Goal: Navigation & Orientation: Find specific page/section

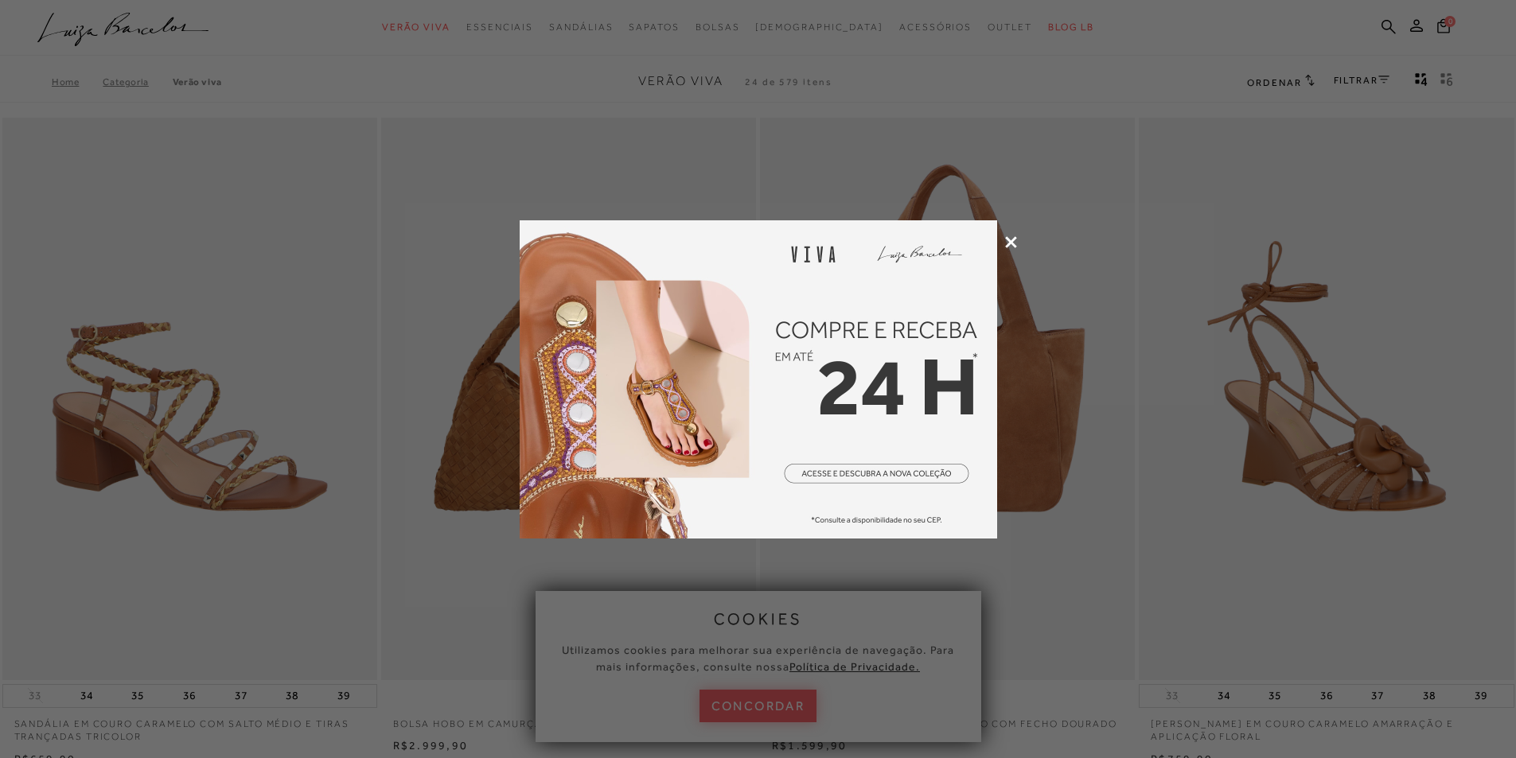
click at [771, 385] on img at bounding box center [758, 379] width 477 height 318
click at [1012, 241] on icon at bounding box center [1011, 242] width 12 height 12
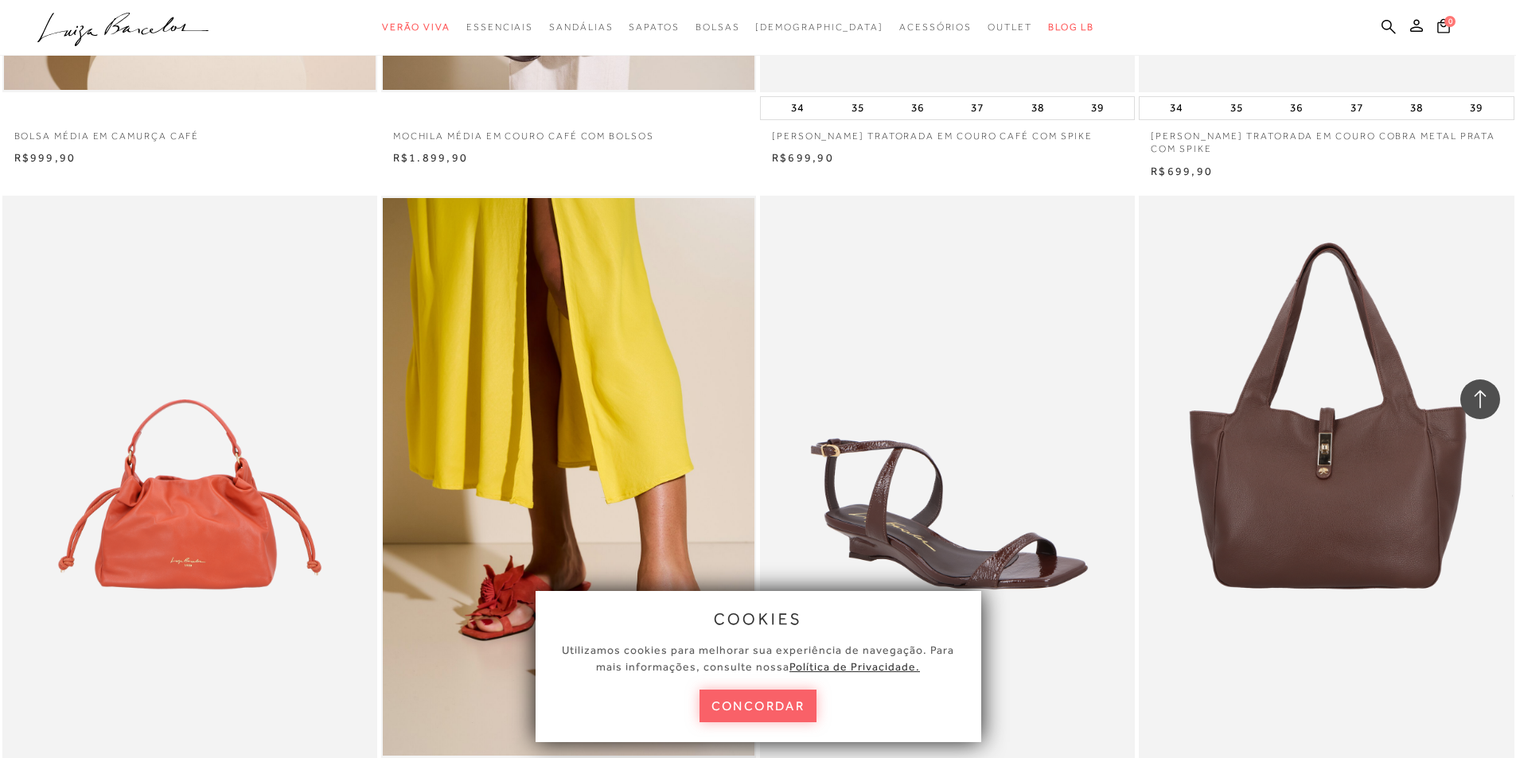
scroll to position [1671, 0]
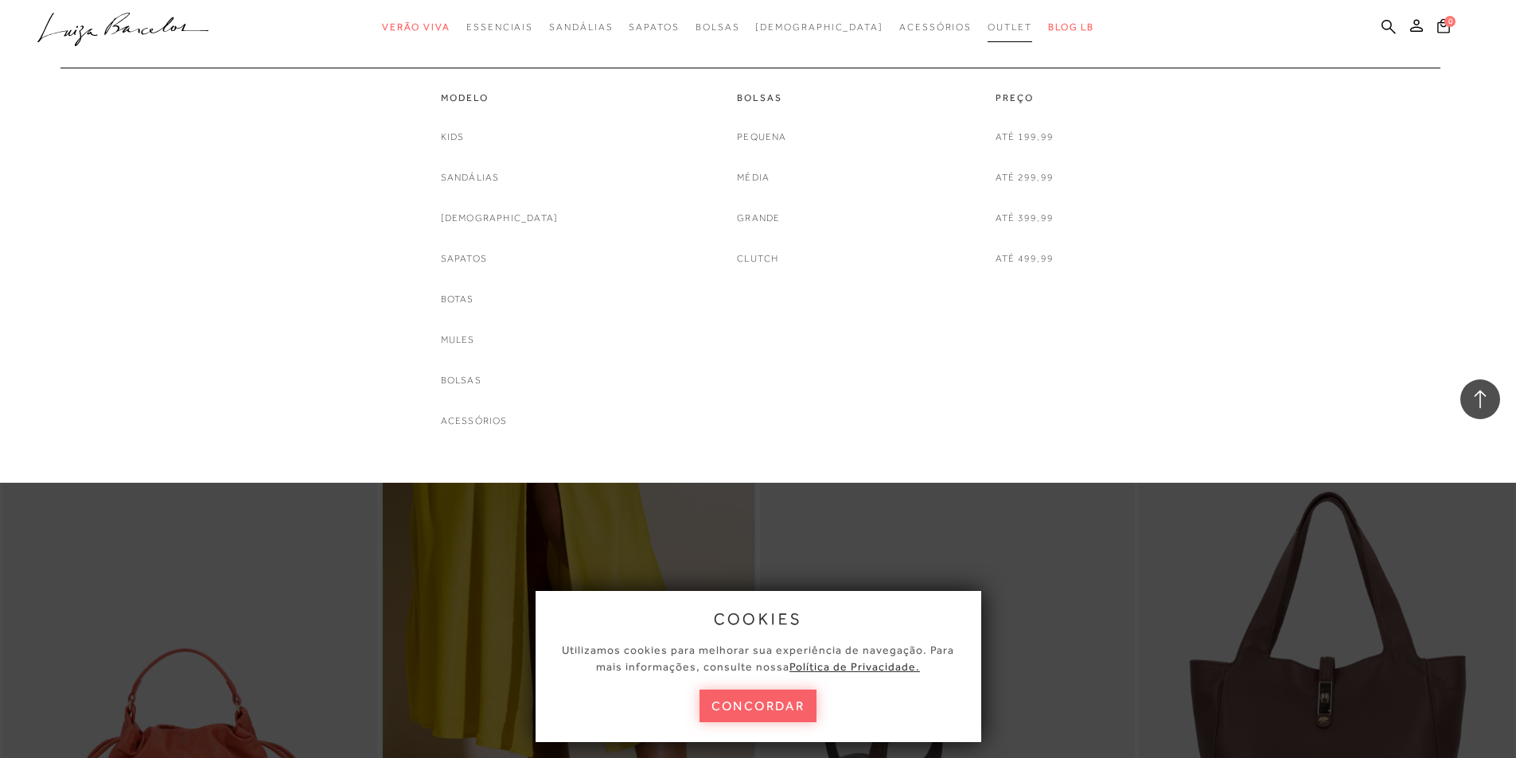
click at [988, 27] on span "Outlet" at bounding box center [1010, 26] width 45 height 11
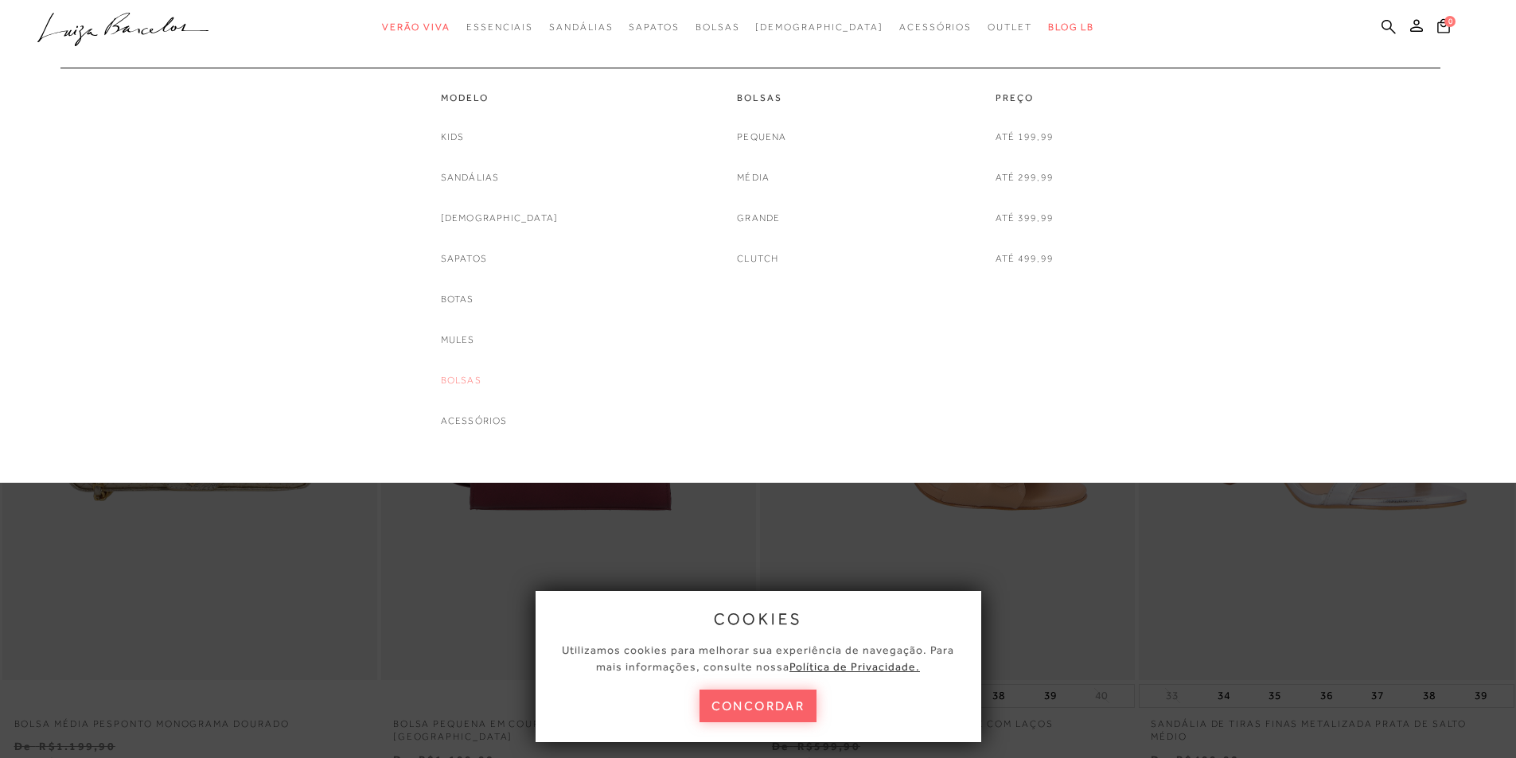
click at [467, 374] on link "Bolsas" at bounding box center [461, 380] width 41 height 17
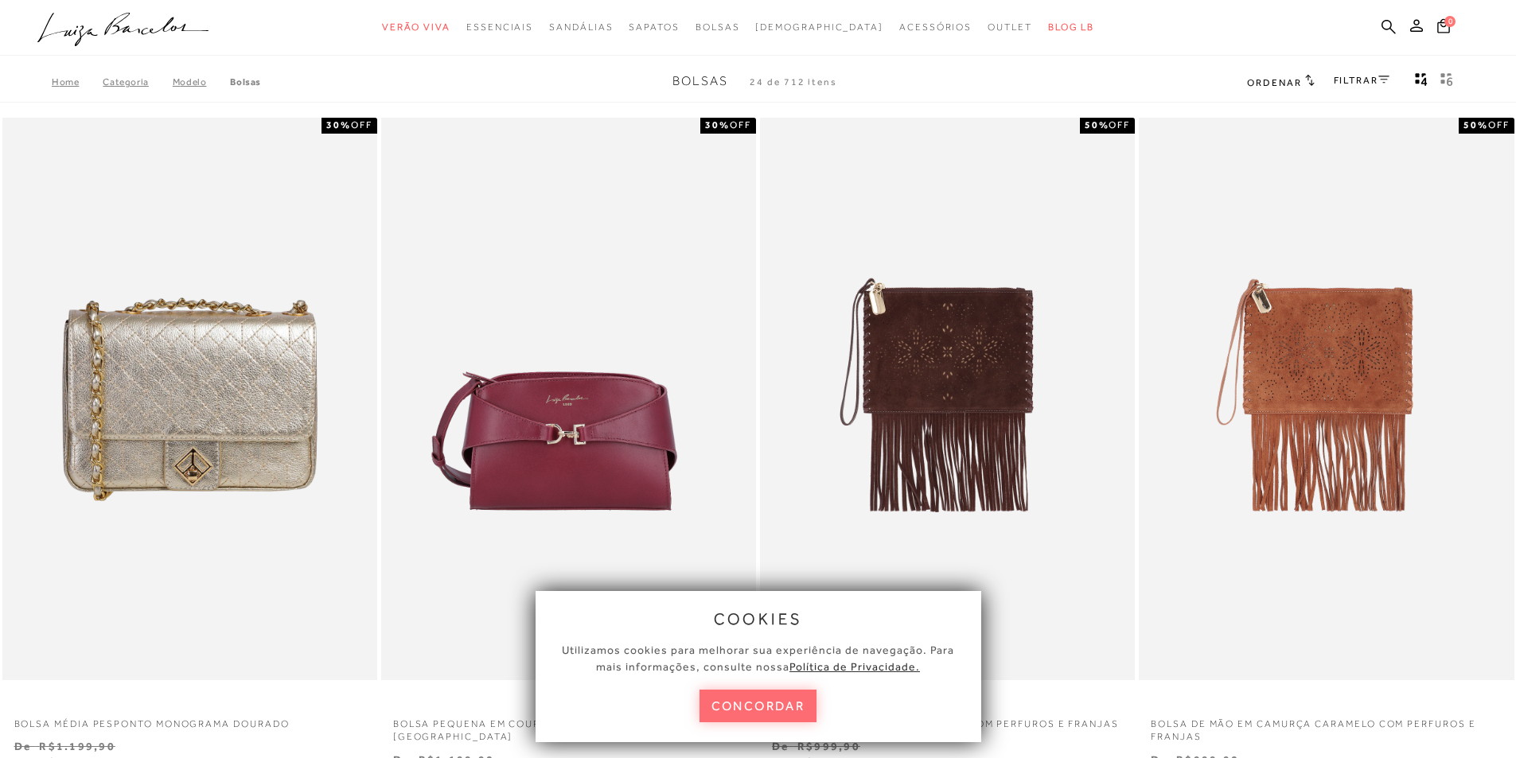
click at [756, 711] on button "concordar" at bounding box center [759, 706] width 118 height 33
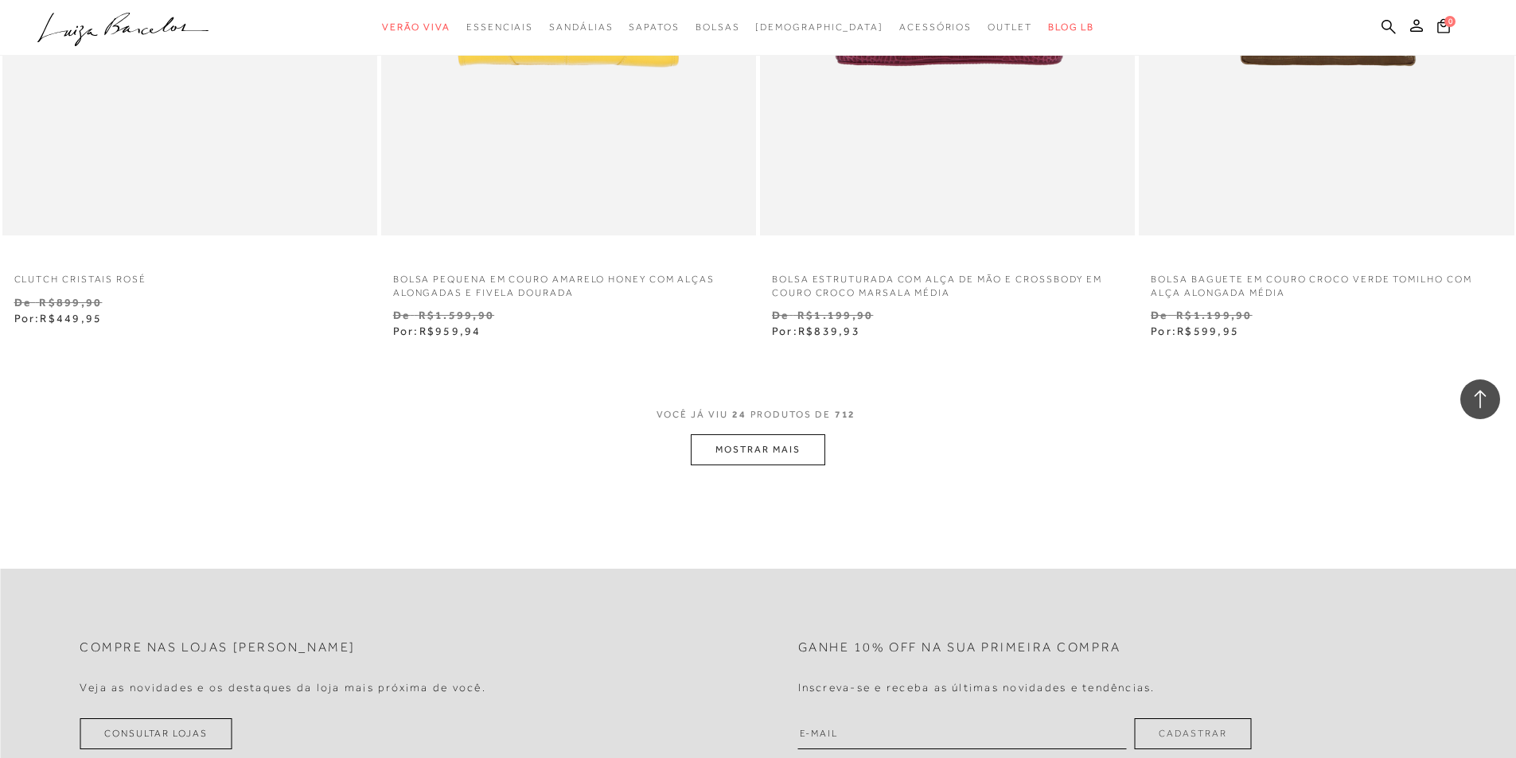
scroll to position [3899, 0]
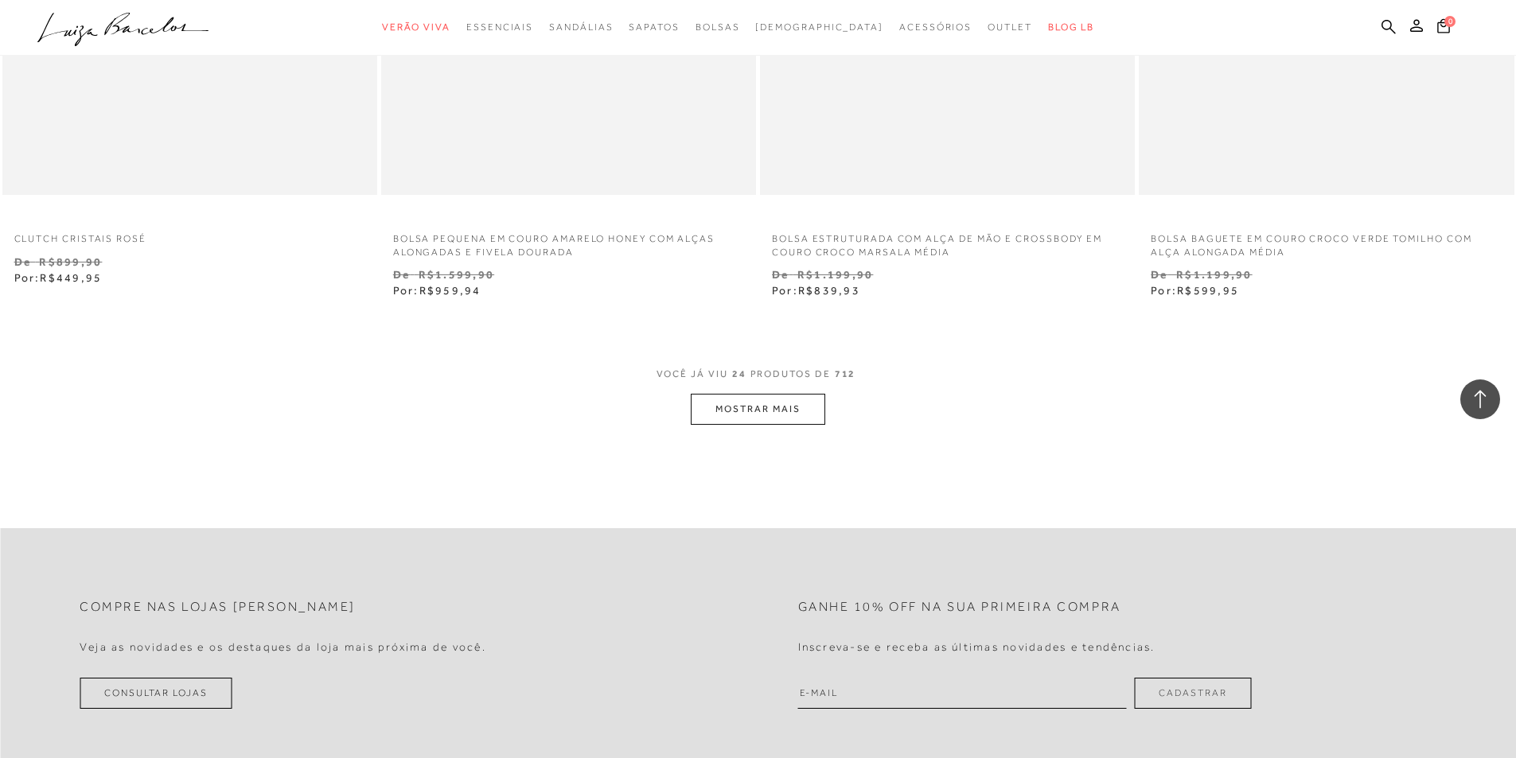
click at [801, 410] on button "MOSTRAR MAIS" at bounding box center [758, 409] width 134 height 31
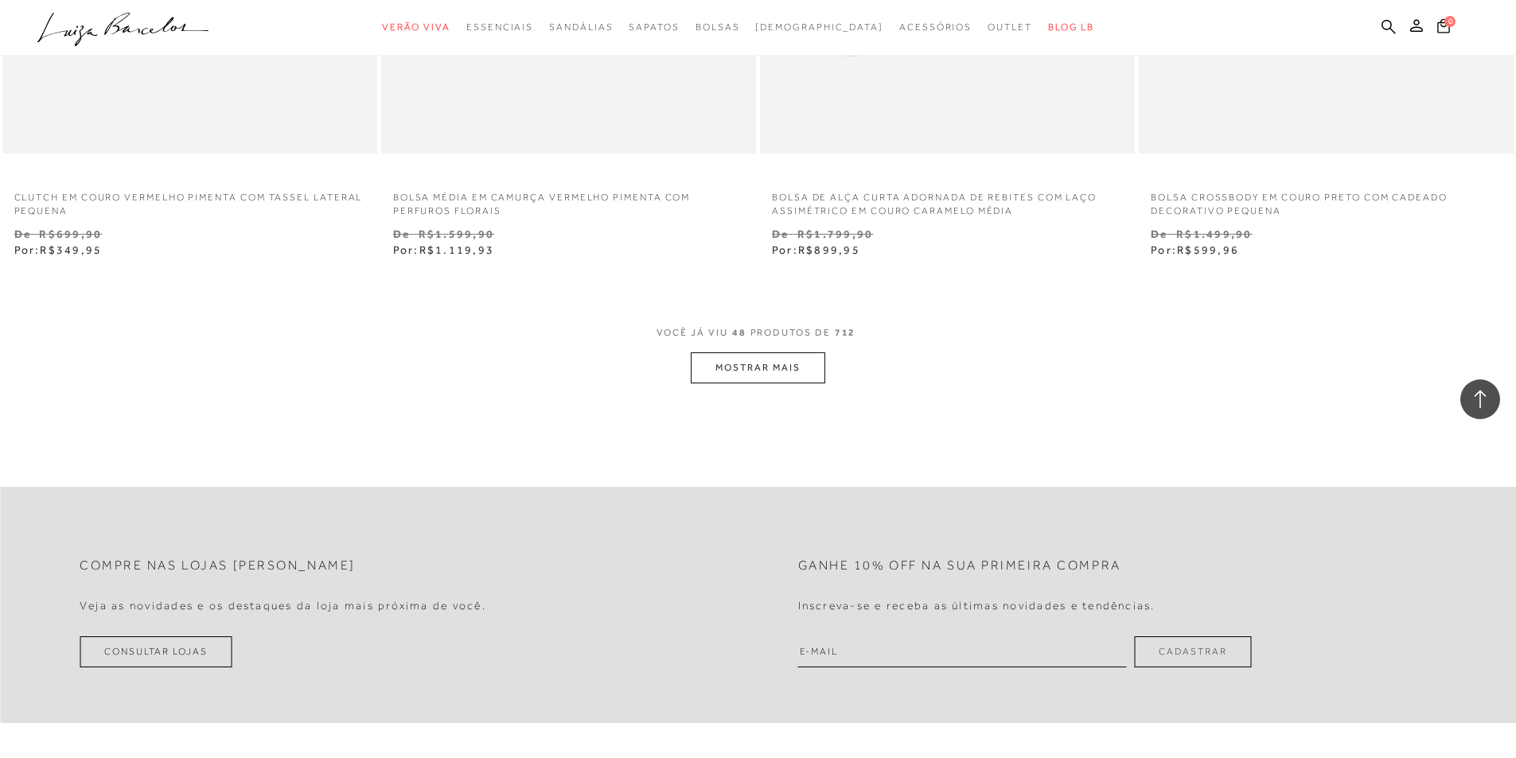
click at [783, 375] on button "MOSTRAR MAIS" at bounding box center [758, 368] width 134 height 31
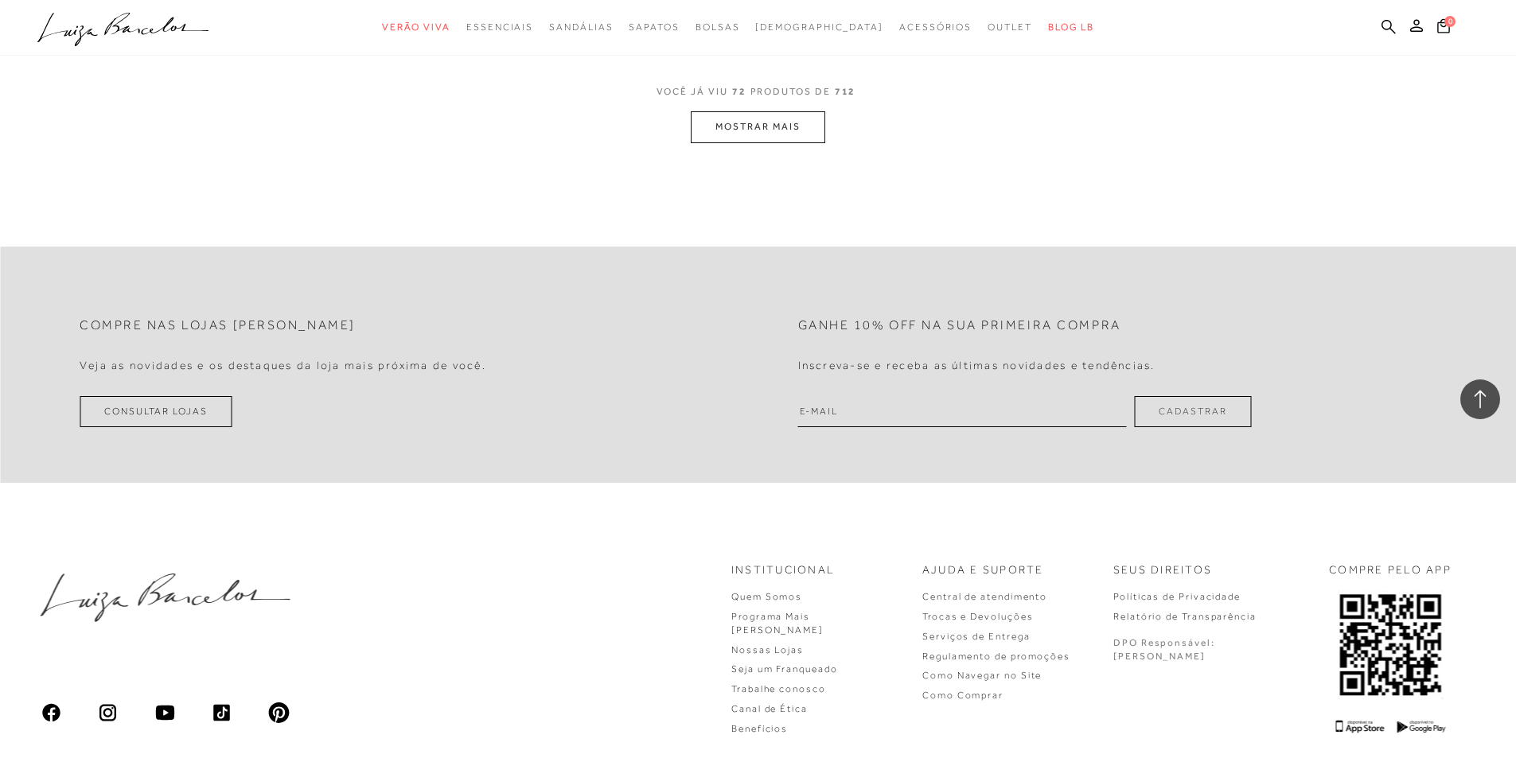
scroll to position [12217, 0]
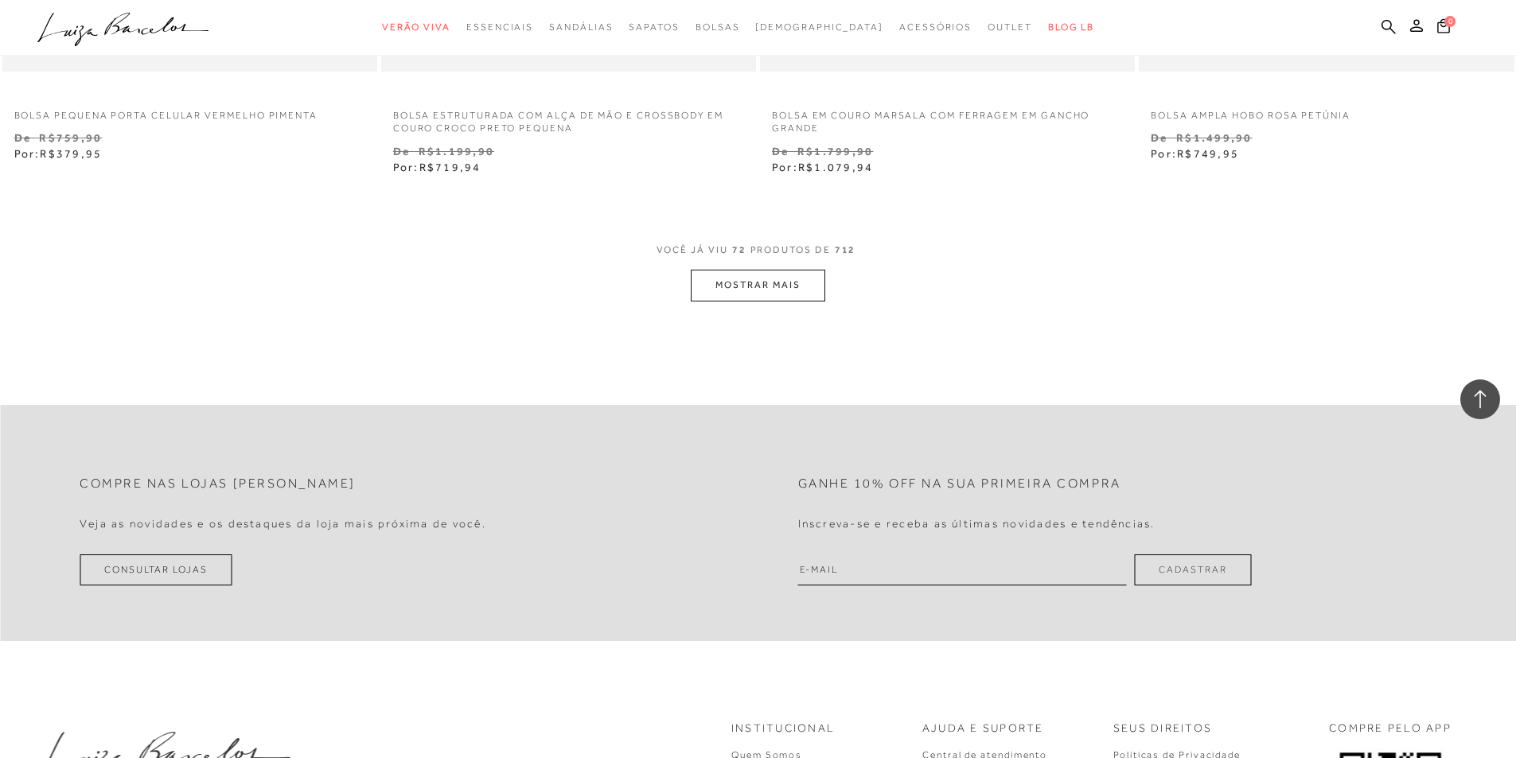
click at [754, 281] on button "MOSTRAR MAIS" at bounding box center [758, 285] width 134 height 31
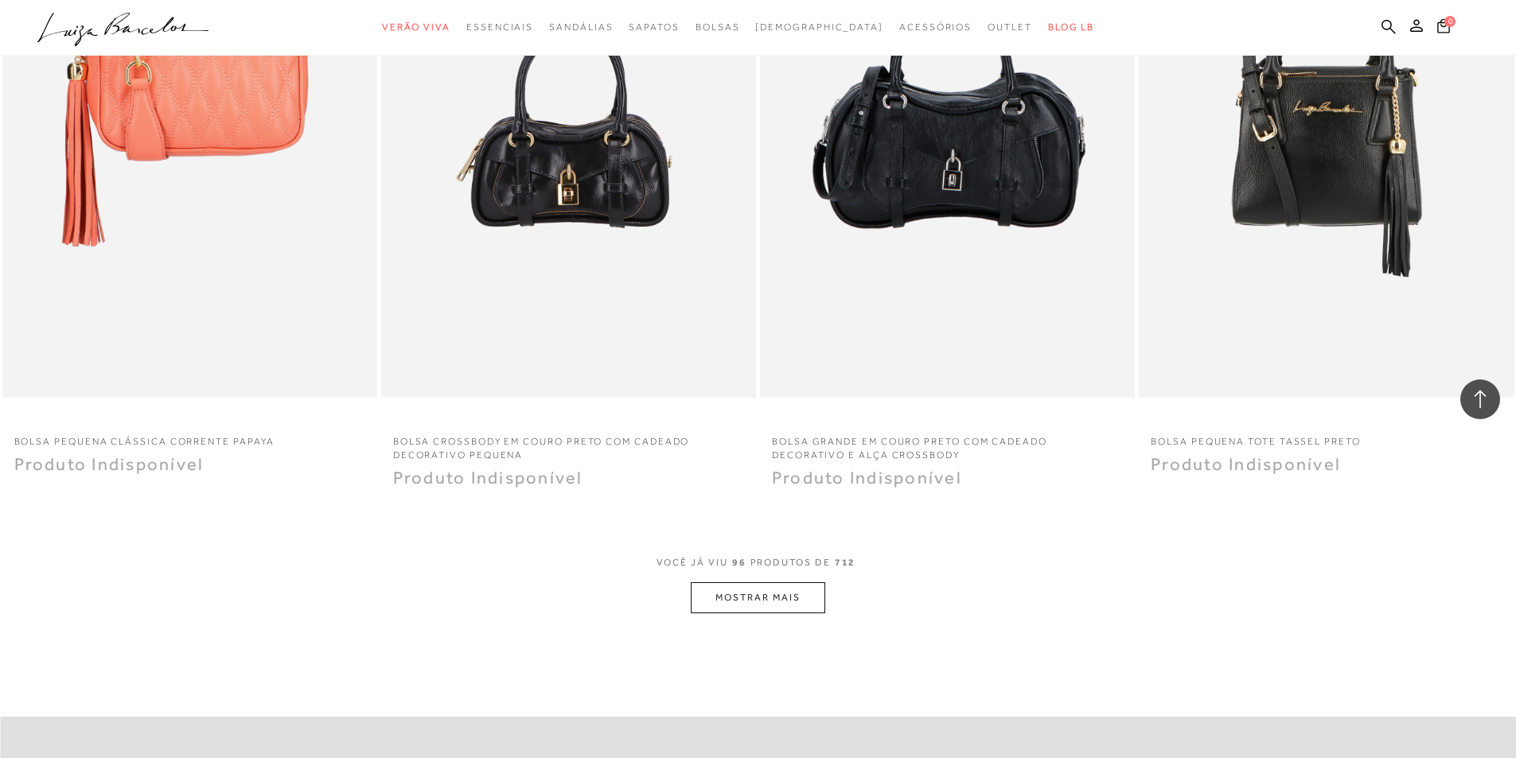
scroll to position [15957, 0]
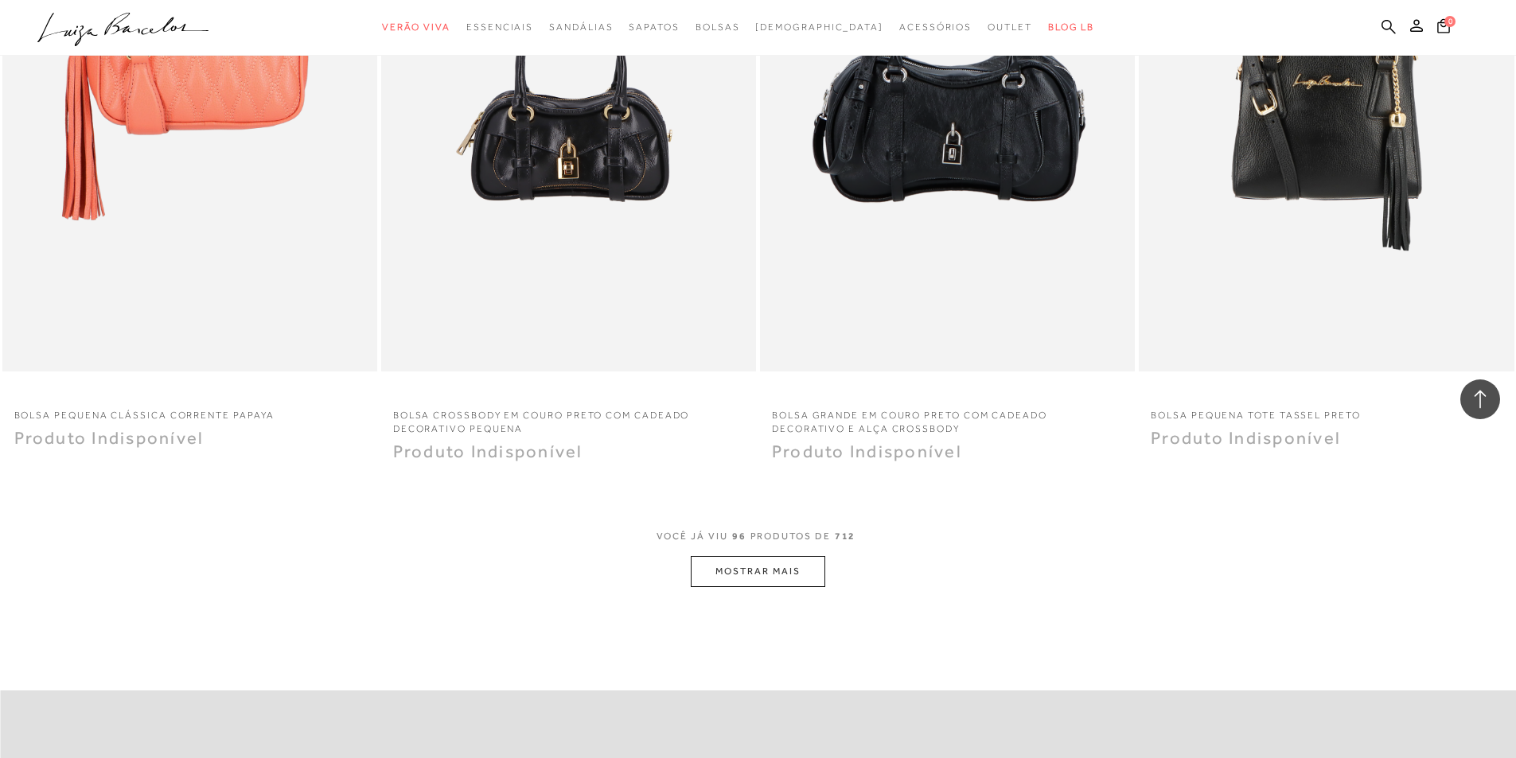
click at [762, 582] on button "MOSTRAR MAIS" at bounding box center [758, 571] width 134 height 31
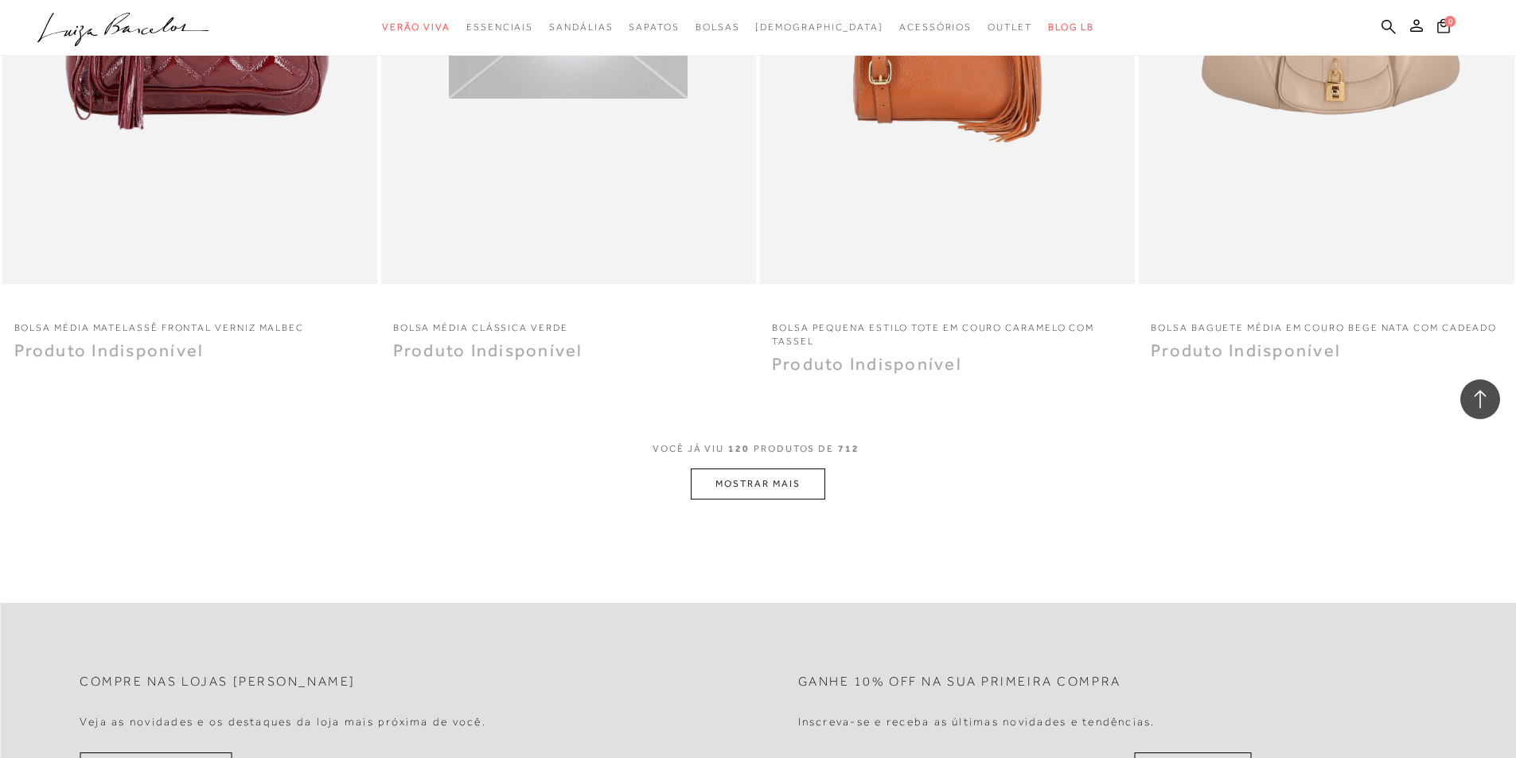
scroll to position [20255, 0]
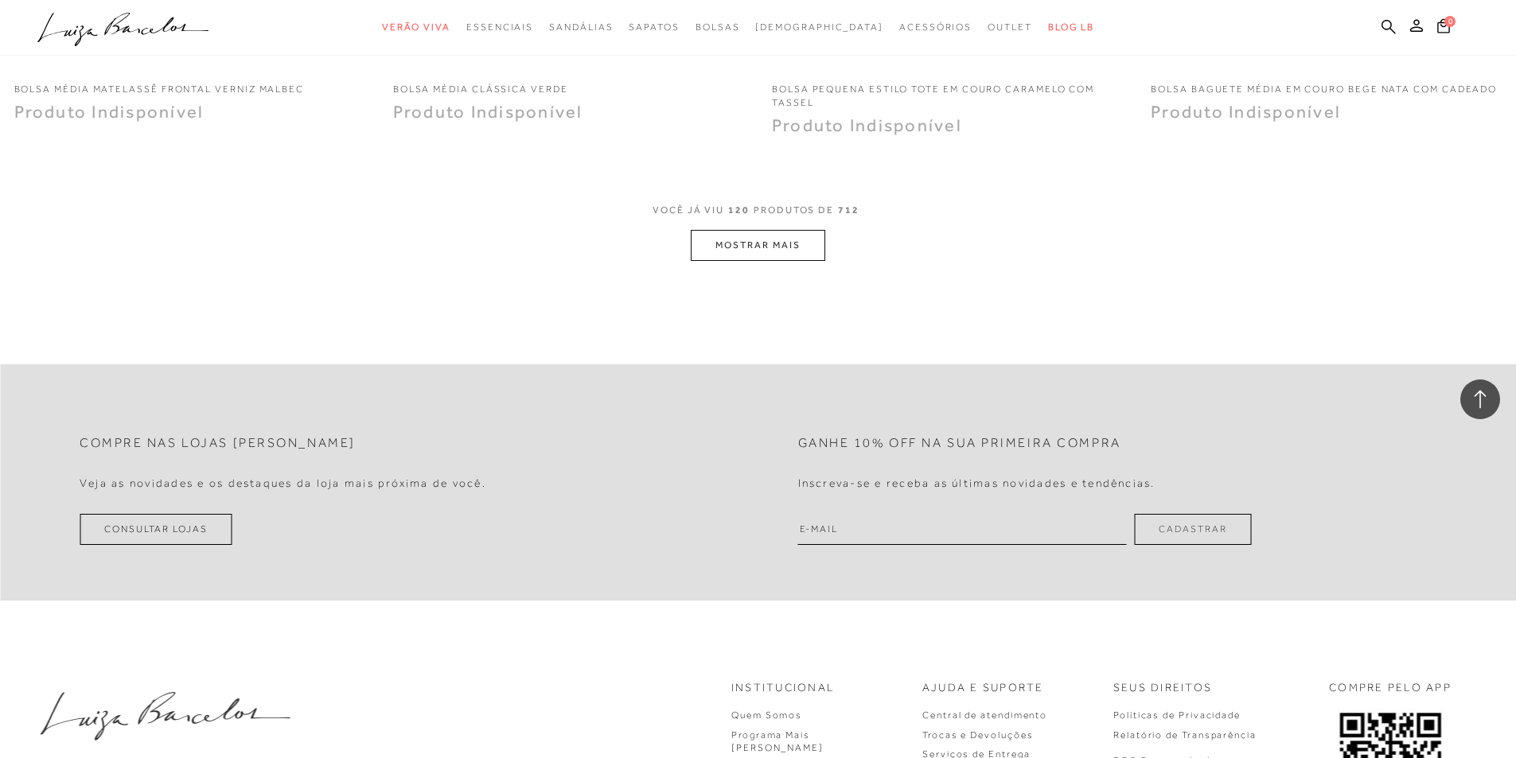
click at [785, 239] on button "MOSTRAR MAIS" at bounding box center [758, 245] width 134 height 31
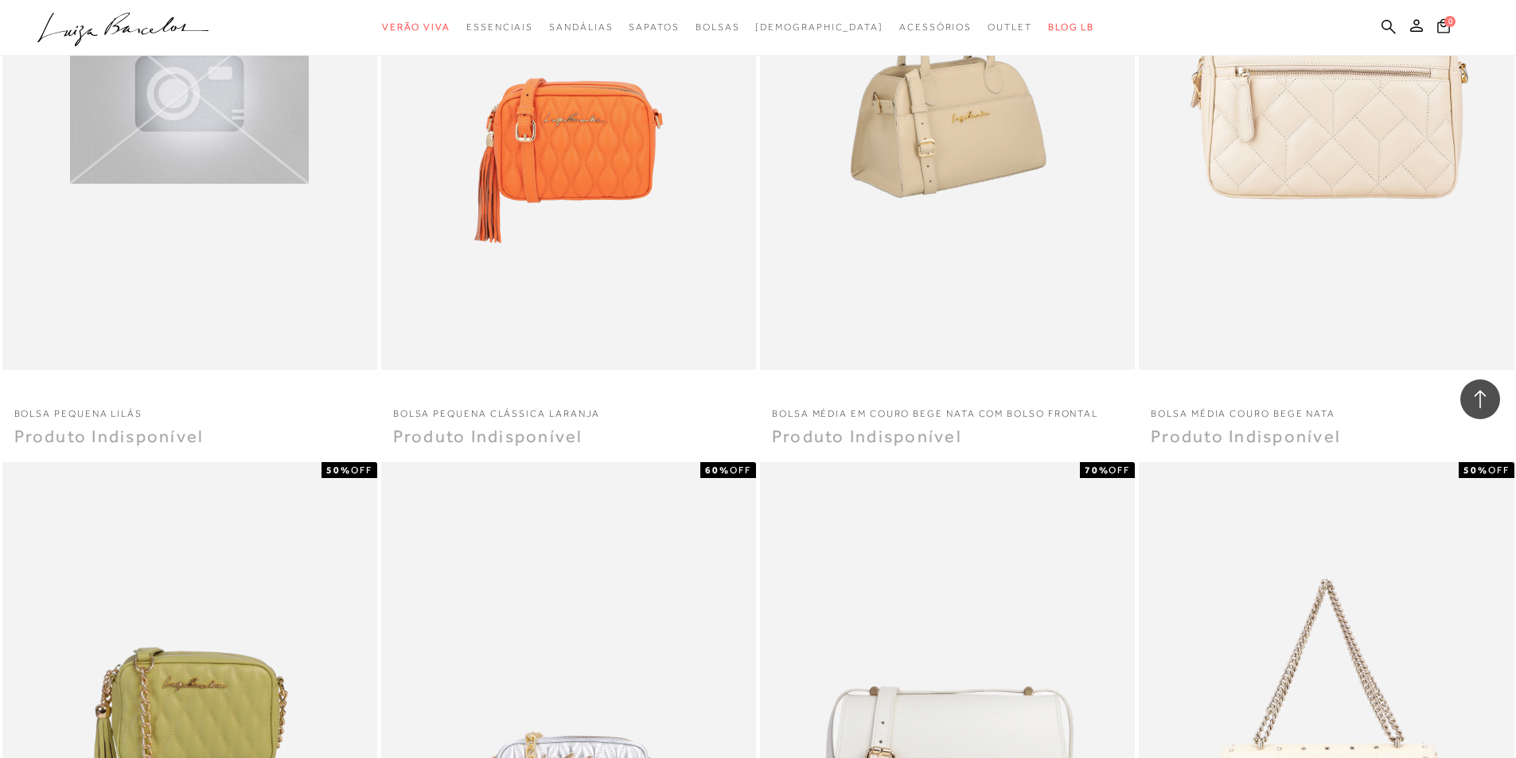
scroll to position [23120, 0]
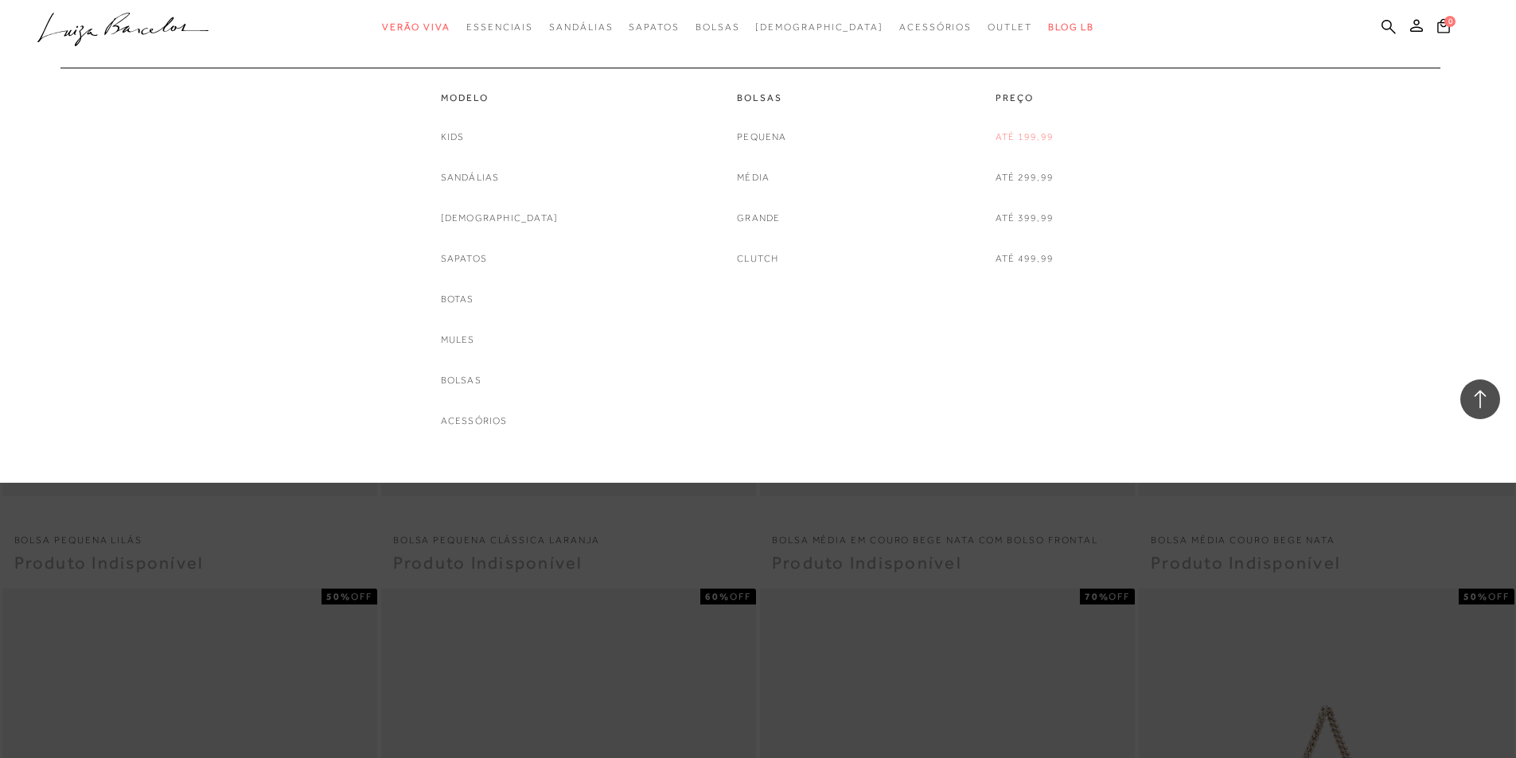
click at [1019, 131] on link "Até 199,99" at bounding box center [1025, 137] width 58 height 17
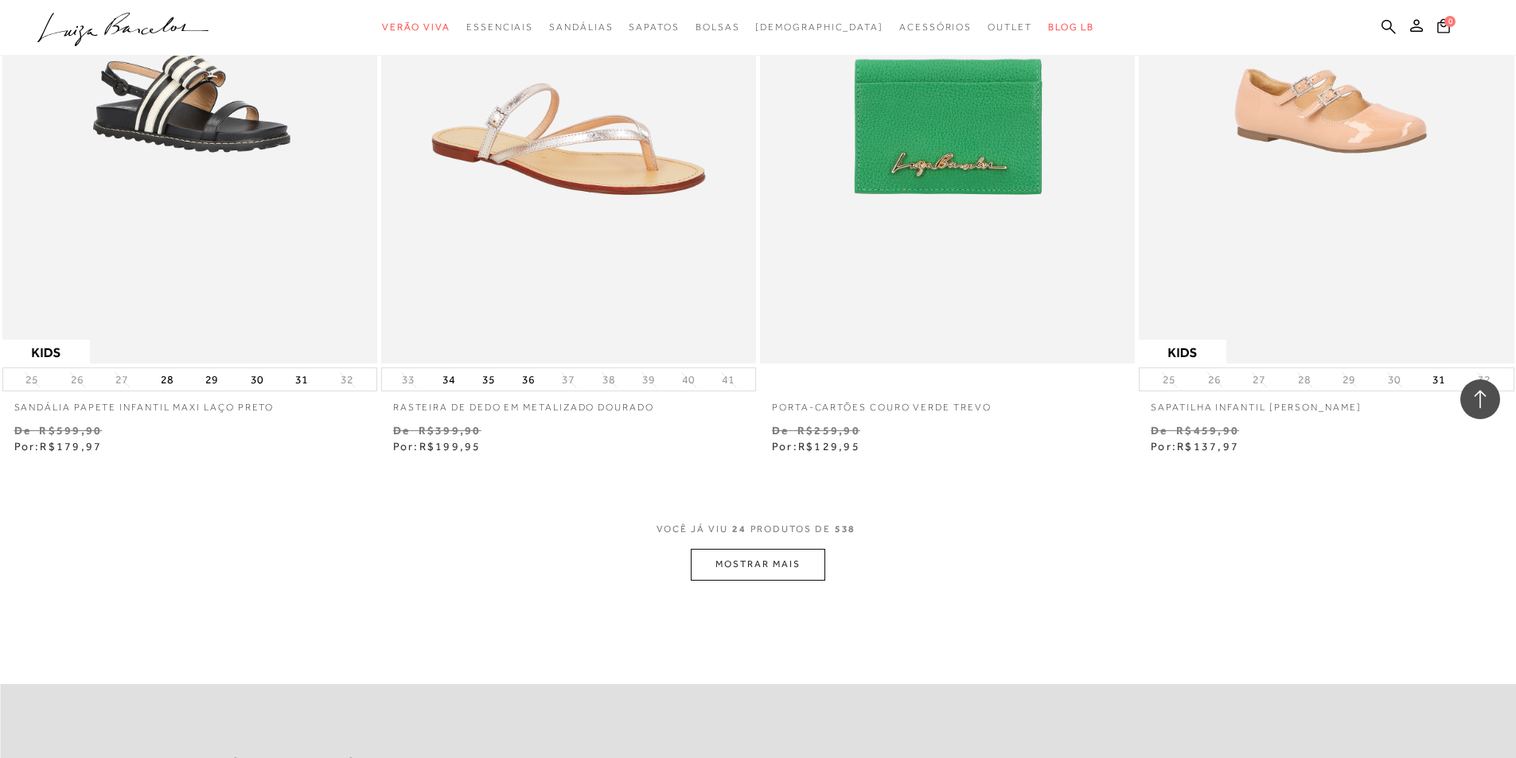
scroll to position [3740, 0]
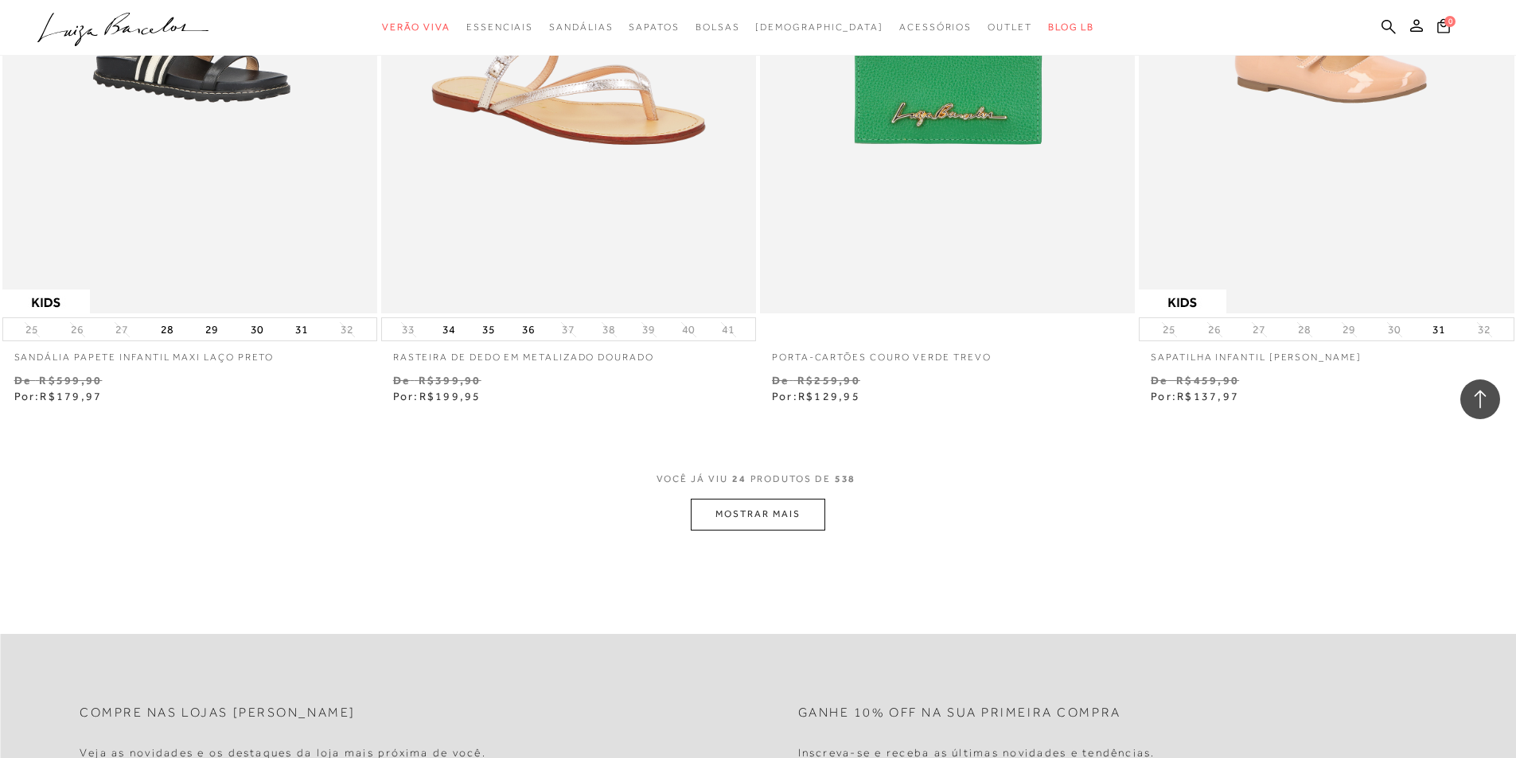
click at [771, 518] on button "MOSTRAR MAIS" at bounding box center [758, 514] width 134 height 31
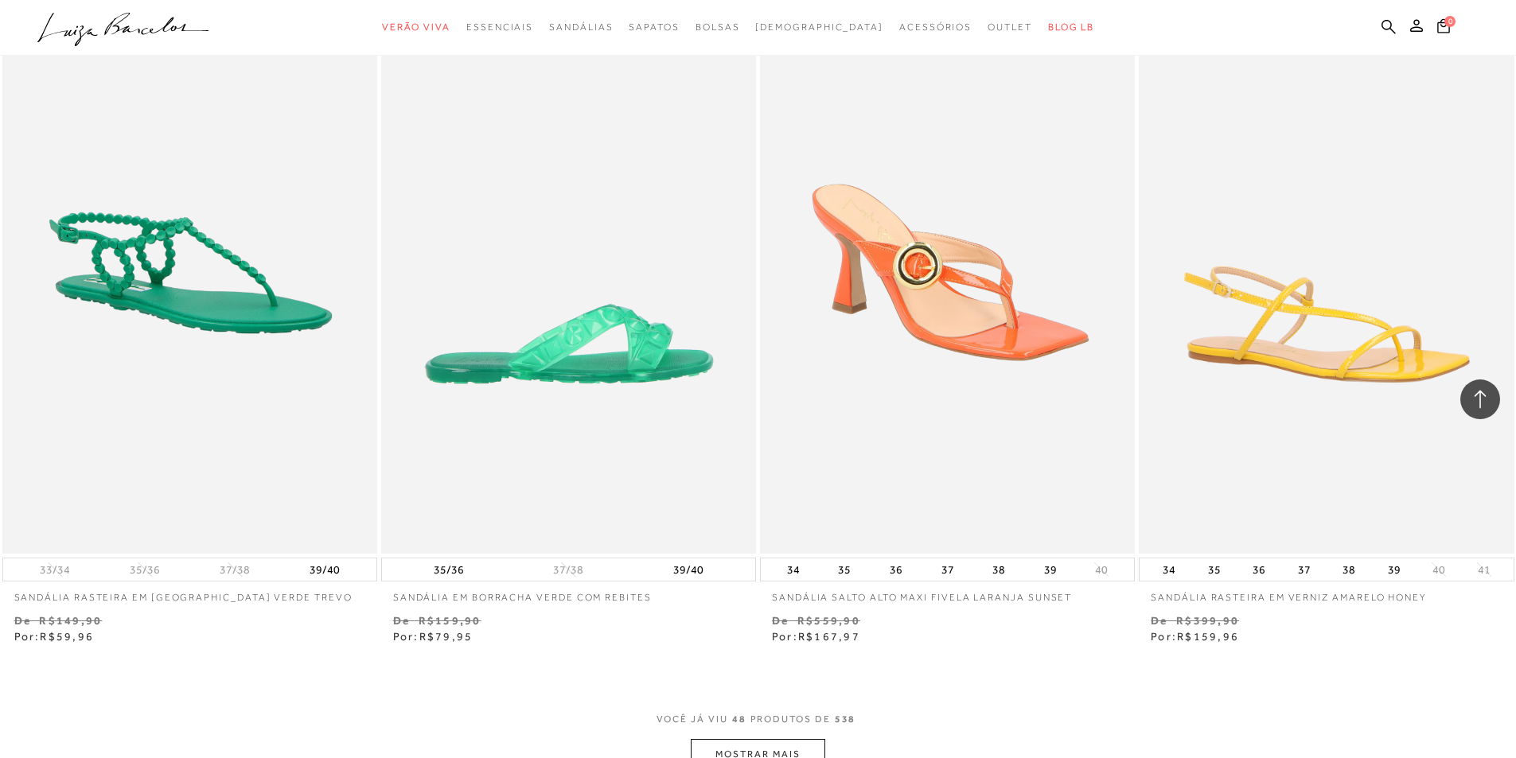
scroll to position [7719, 0]
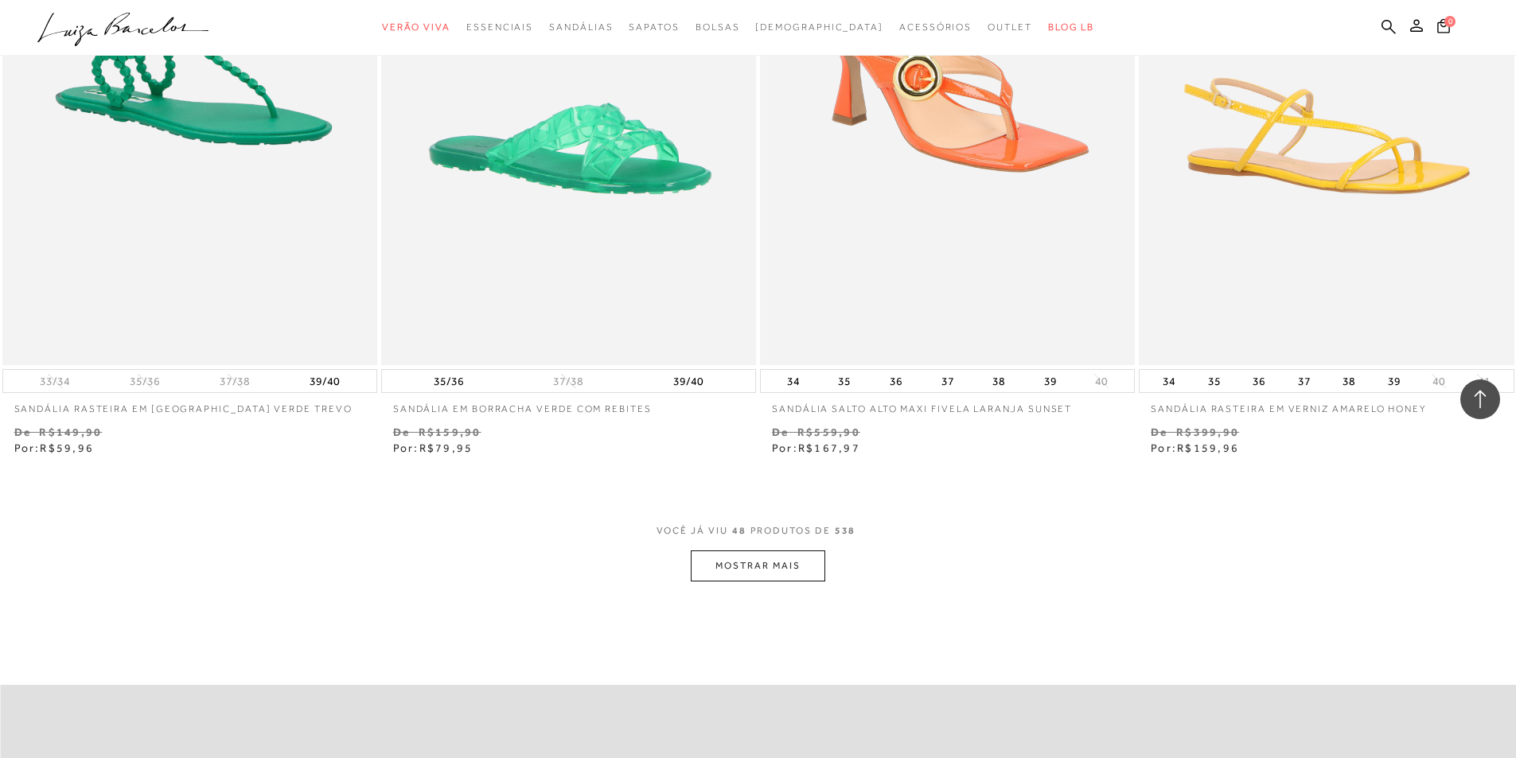
click at [752, 576] on button "MOSTRAR MAIS" at bounding box center [758, 566] width 134 height 31
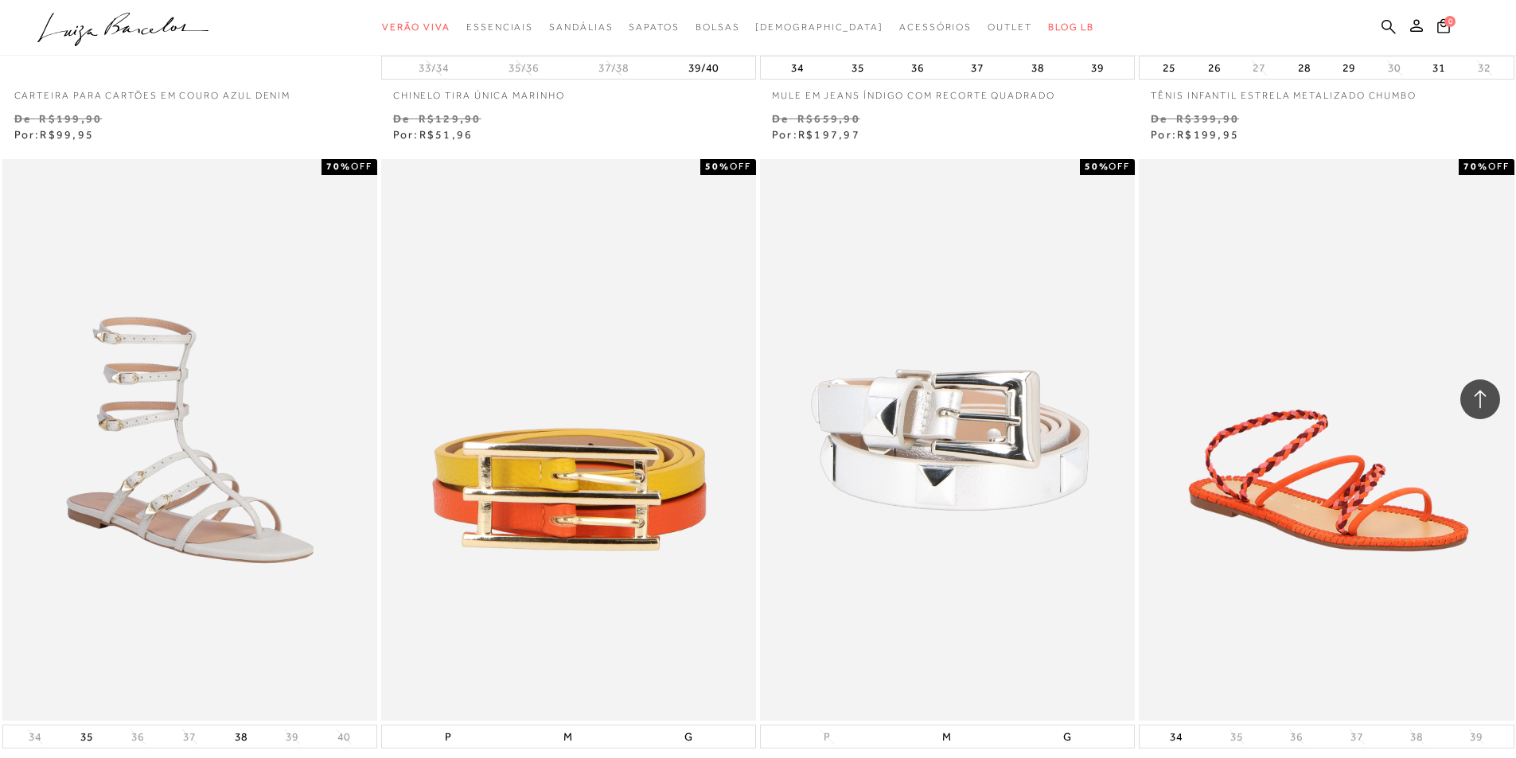
scroll to position [11698, 0]
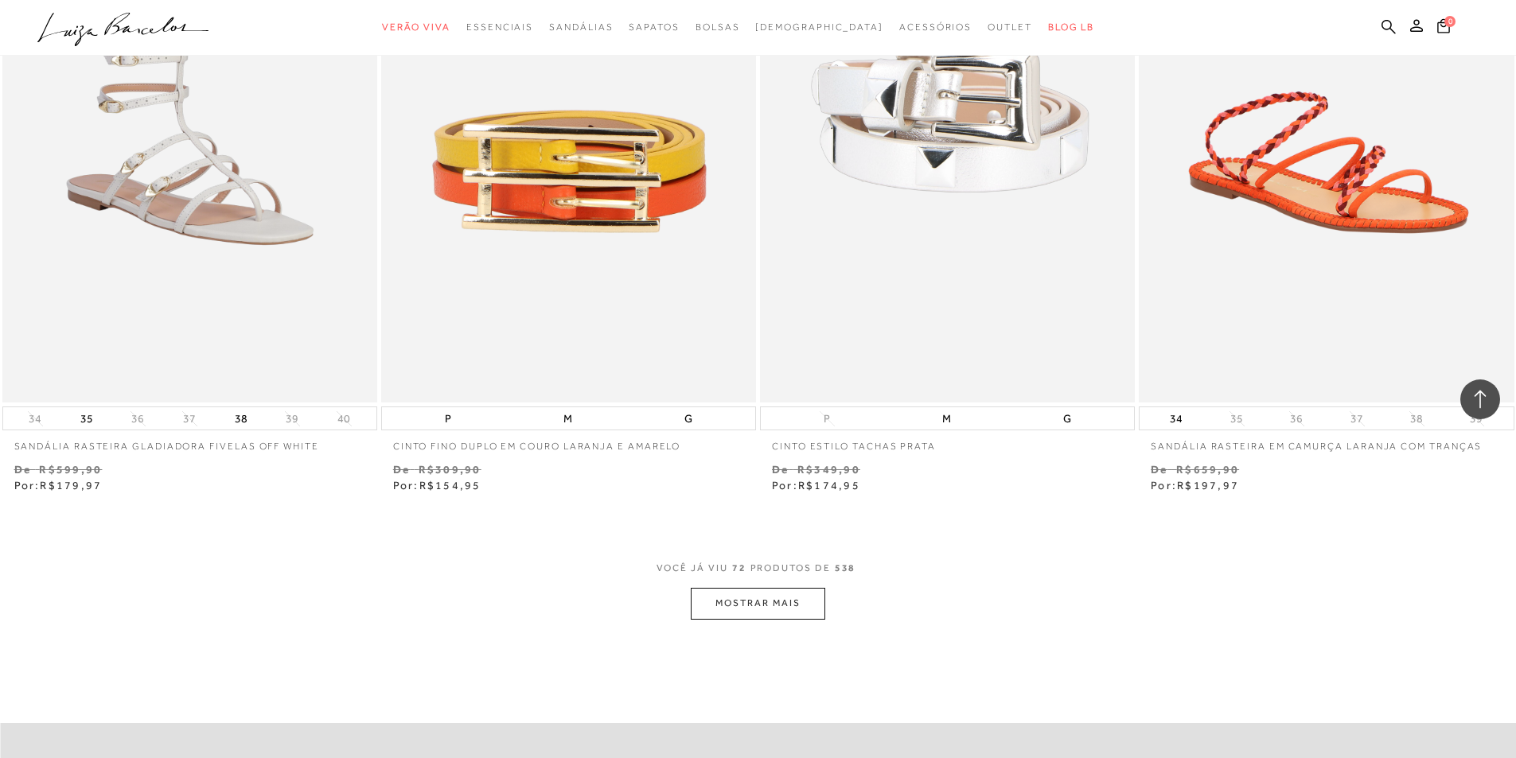
click at [781, 604] on button "MOSTRAR MAIS" at bounding box center [758, 603] width 134 height 31
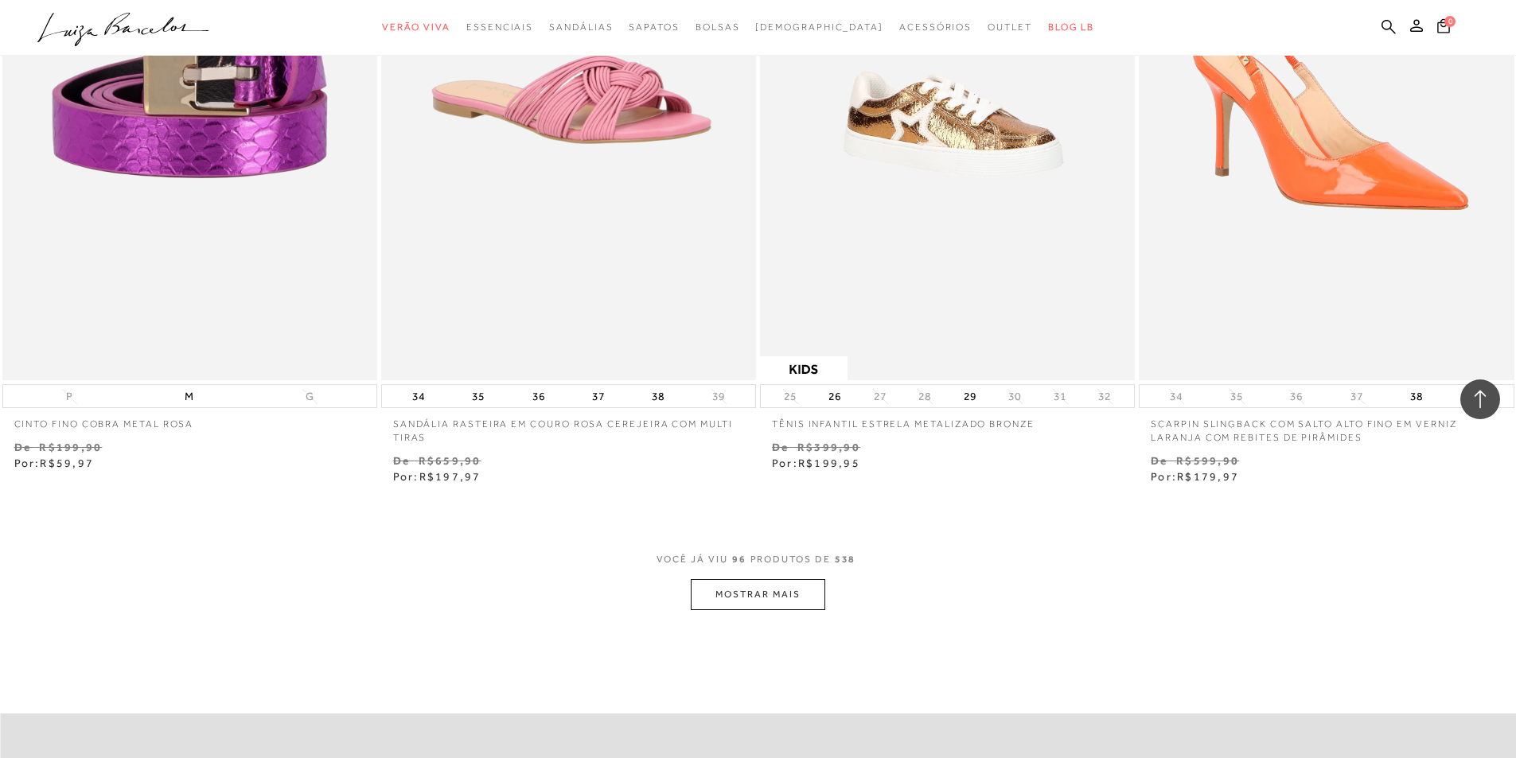
scroll to position [15996, 0]
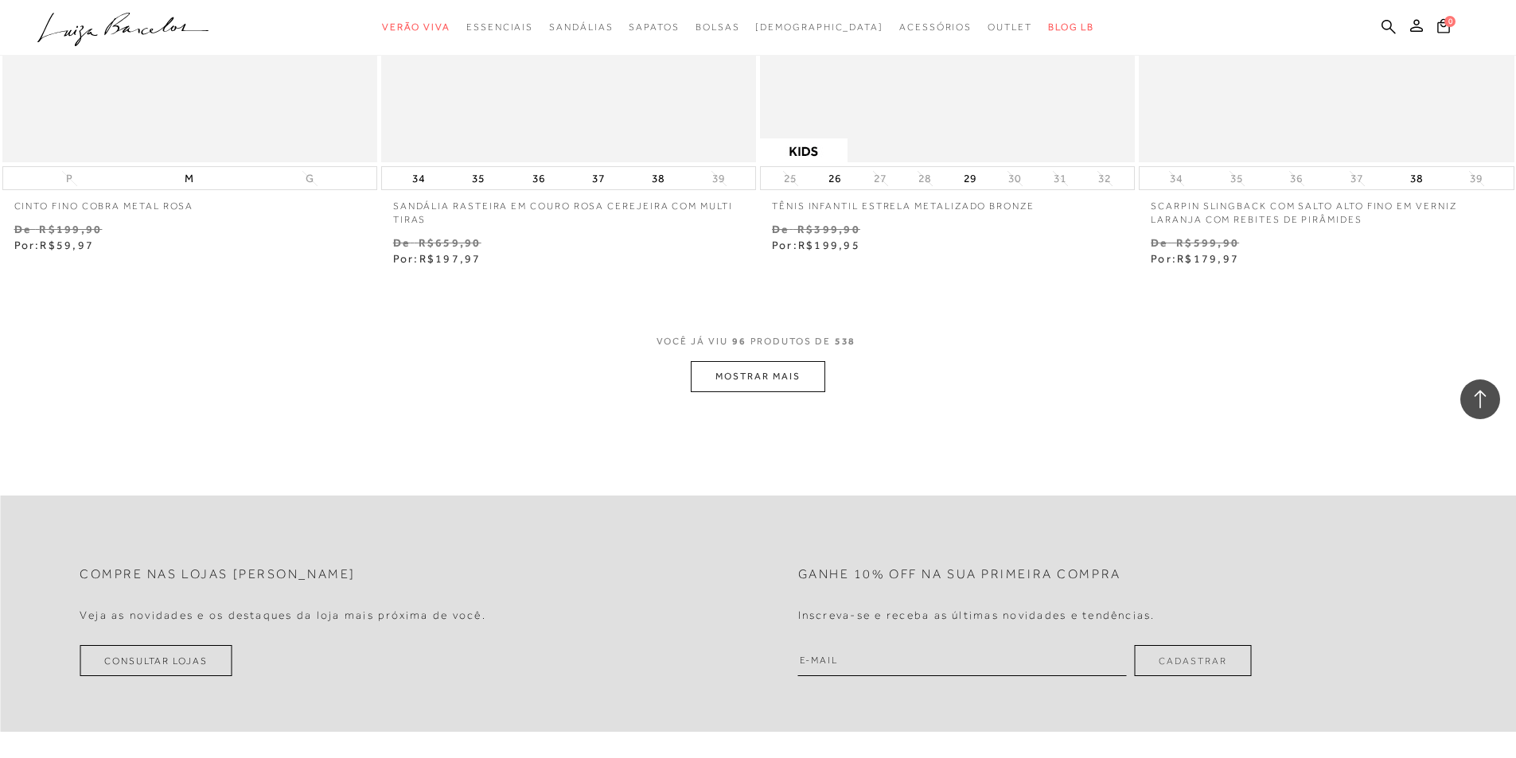
click at [787, 392] on button "MOSTRAR MAIS" at bounding box center [758, 376] width 134 height 31
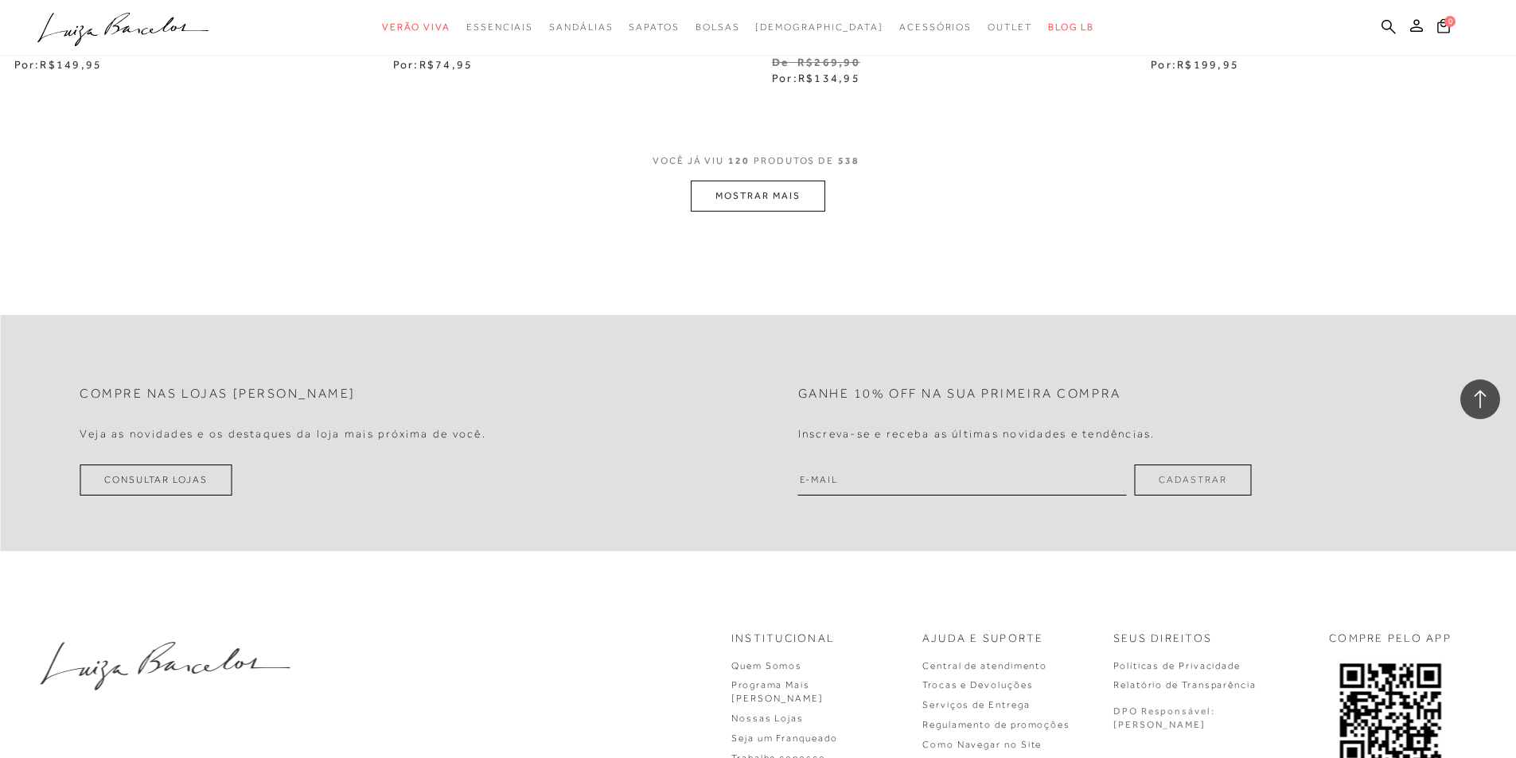
scroll to position [20293, 0]
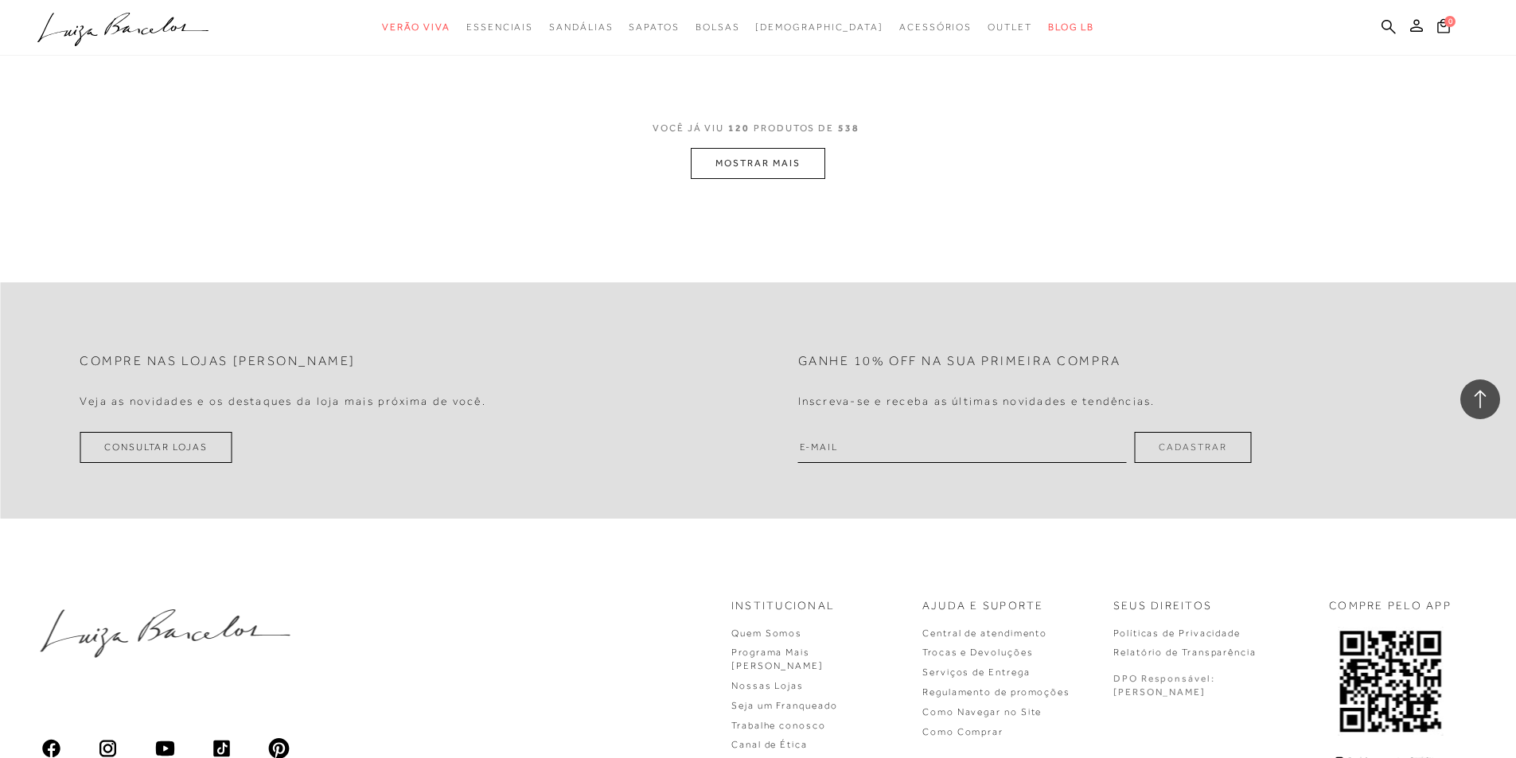
click at [736, 179] on button "MOSTRAR MAIS" at bounding box center [758, 163] width 134 height 31
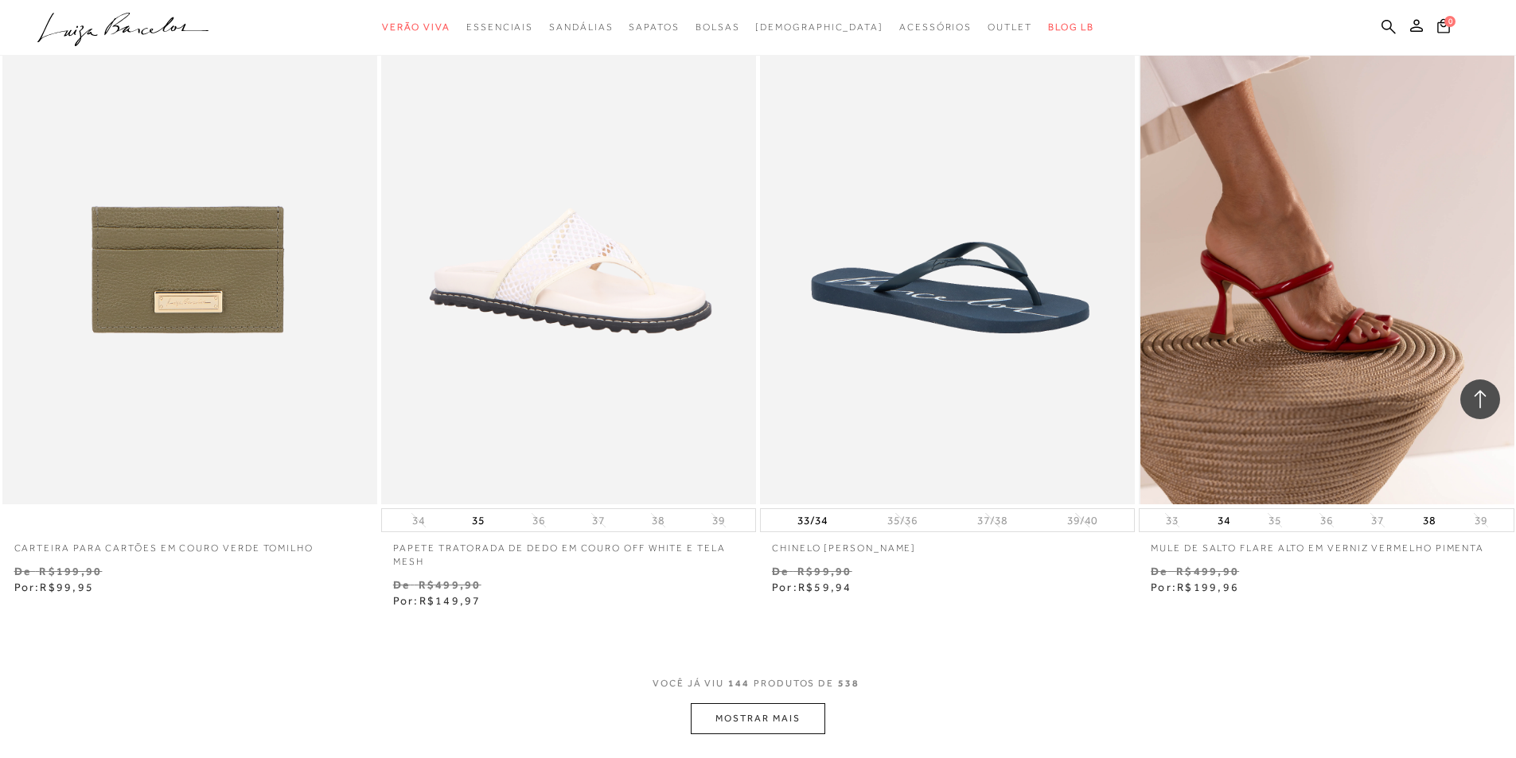
scroll to position [24192, 0]
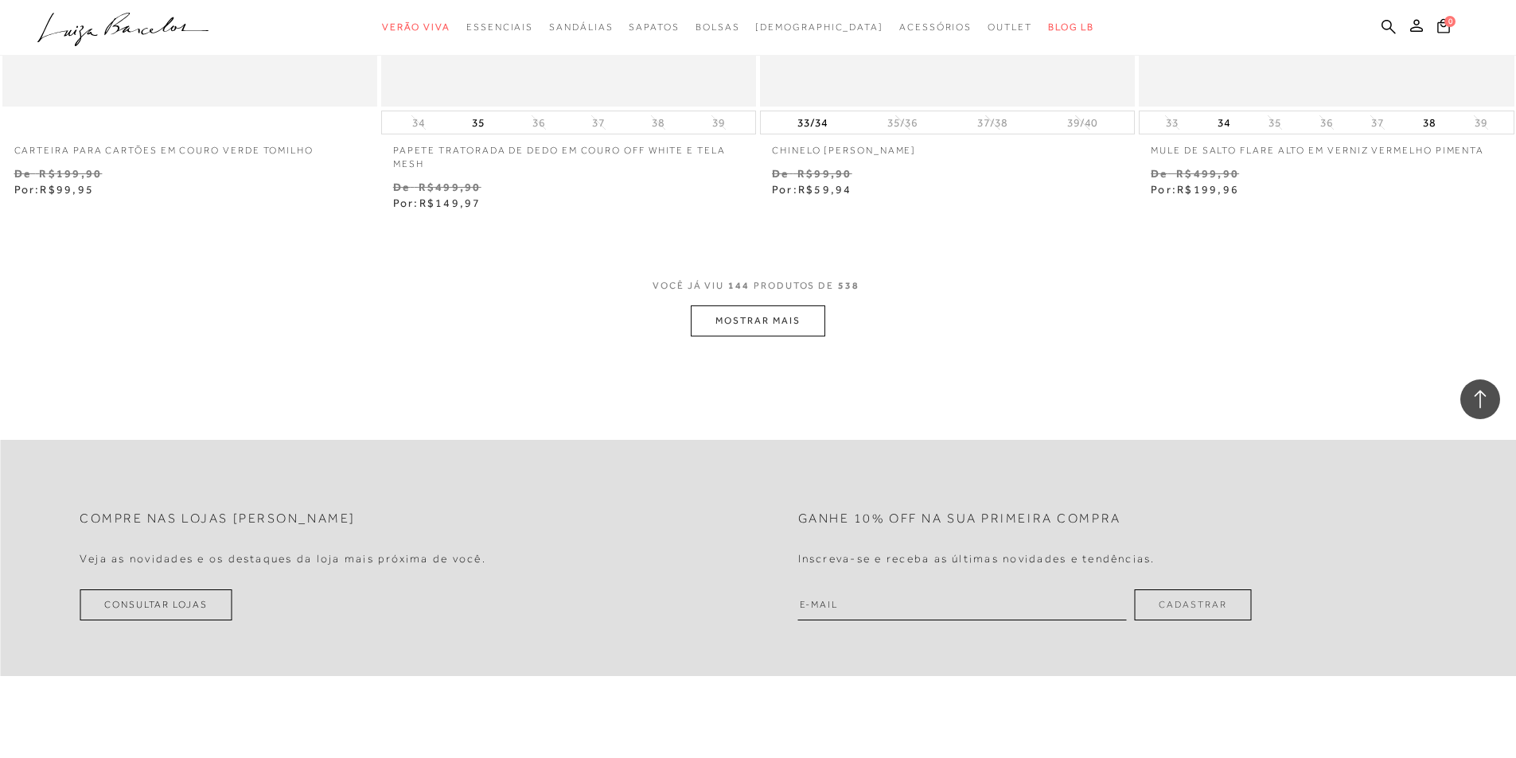
click at [761, 329] on button "MOSTRAR MAIS" at bounding box center [758, 321] width 134 height 31
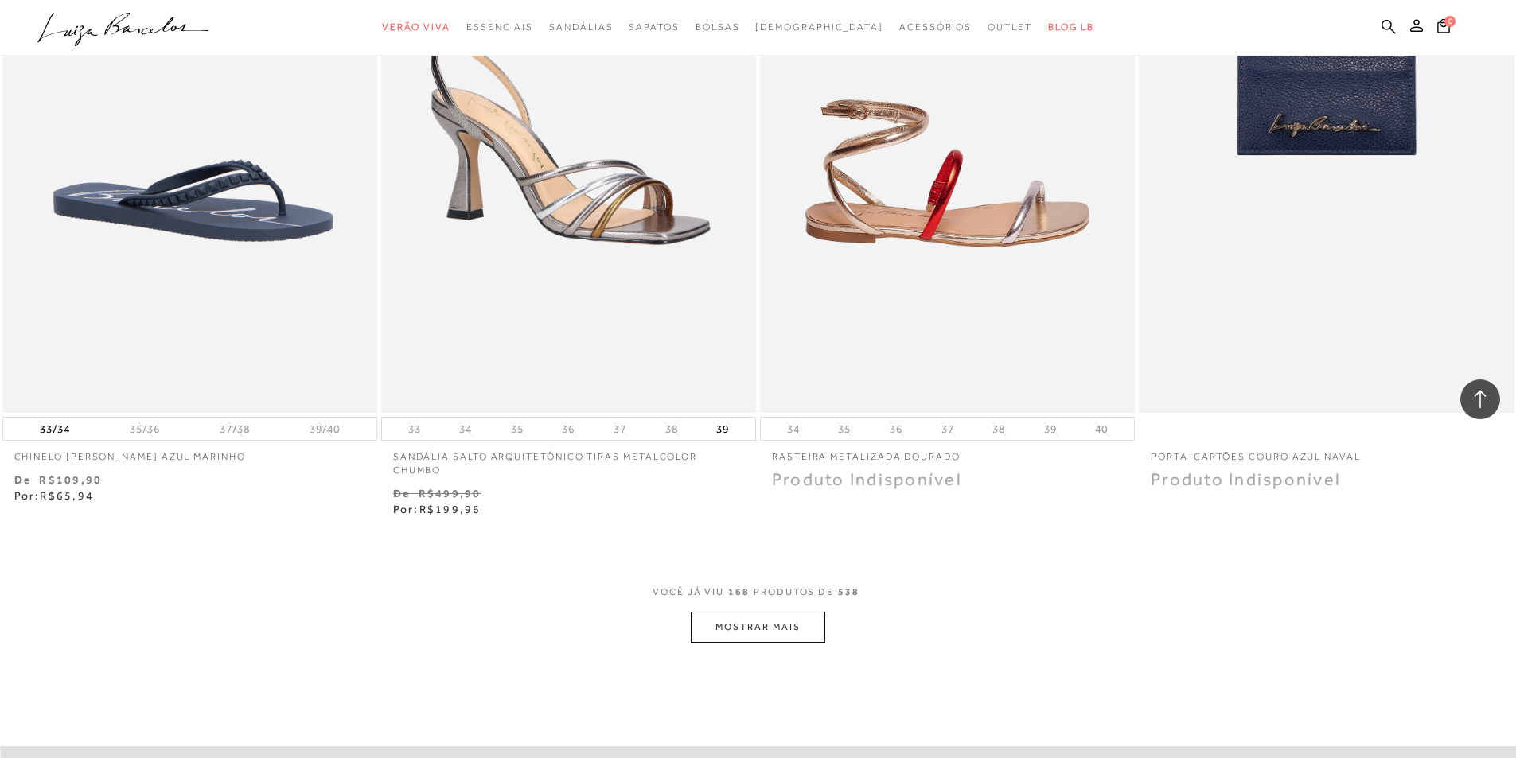
scroll to position [27933, 0]
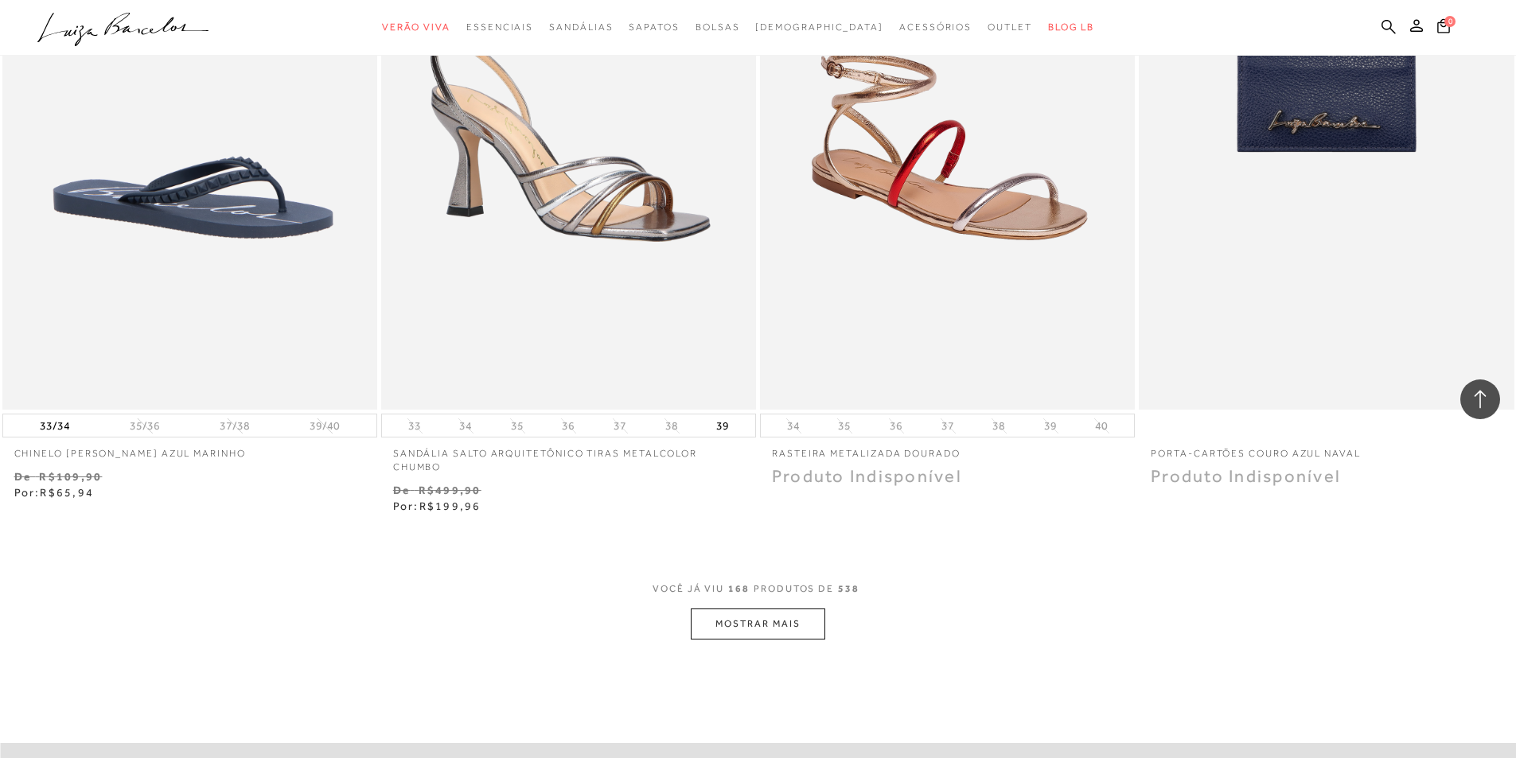
click at [758, 640] on button "MOSTRAR MAIS" at bounding box center [758, 624] width 134 height 31
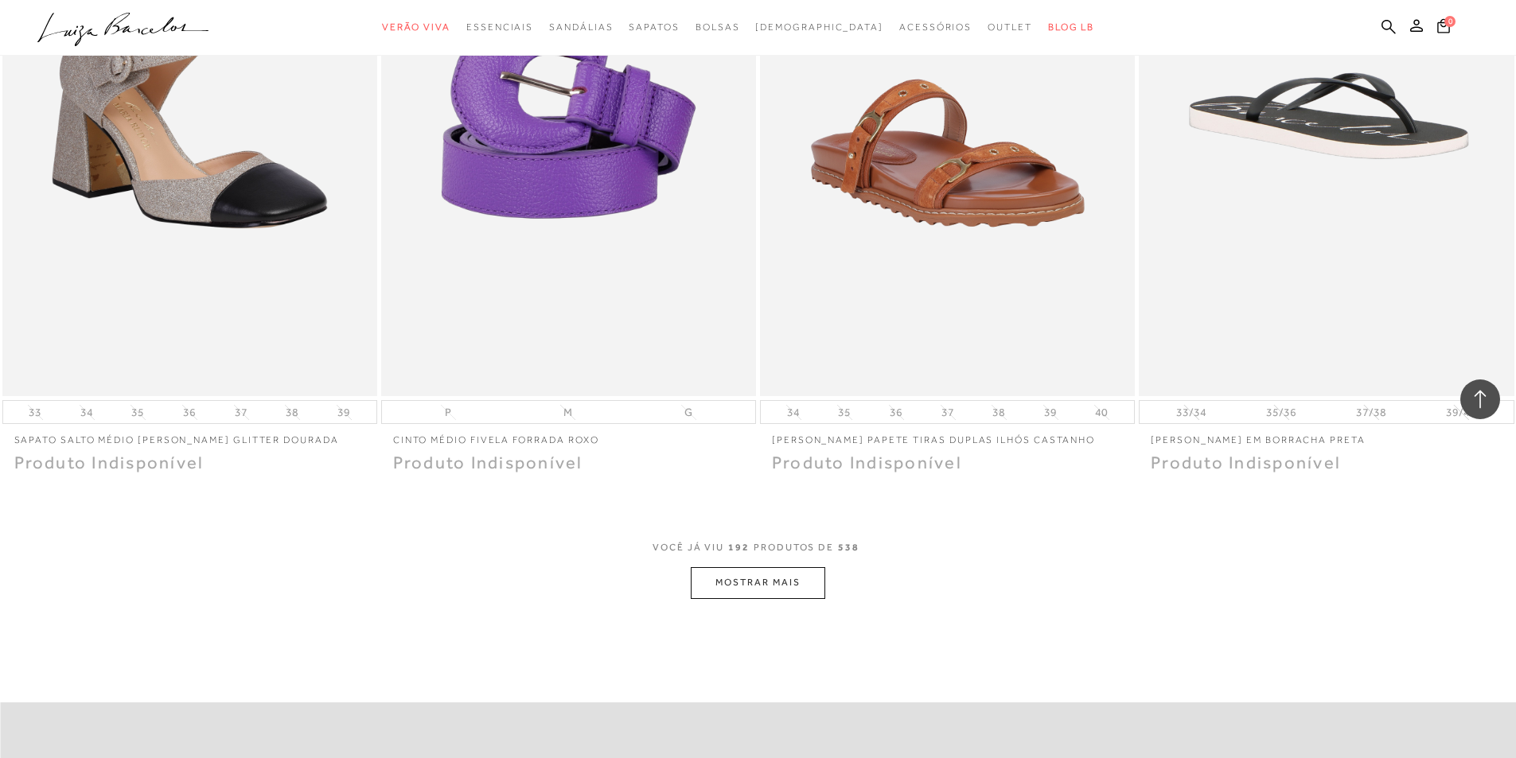
scroll to position [31832, 0]
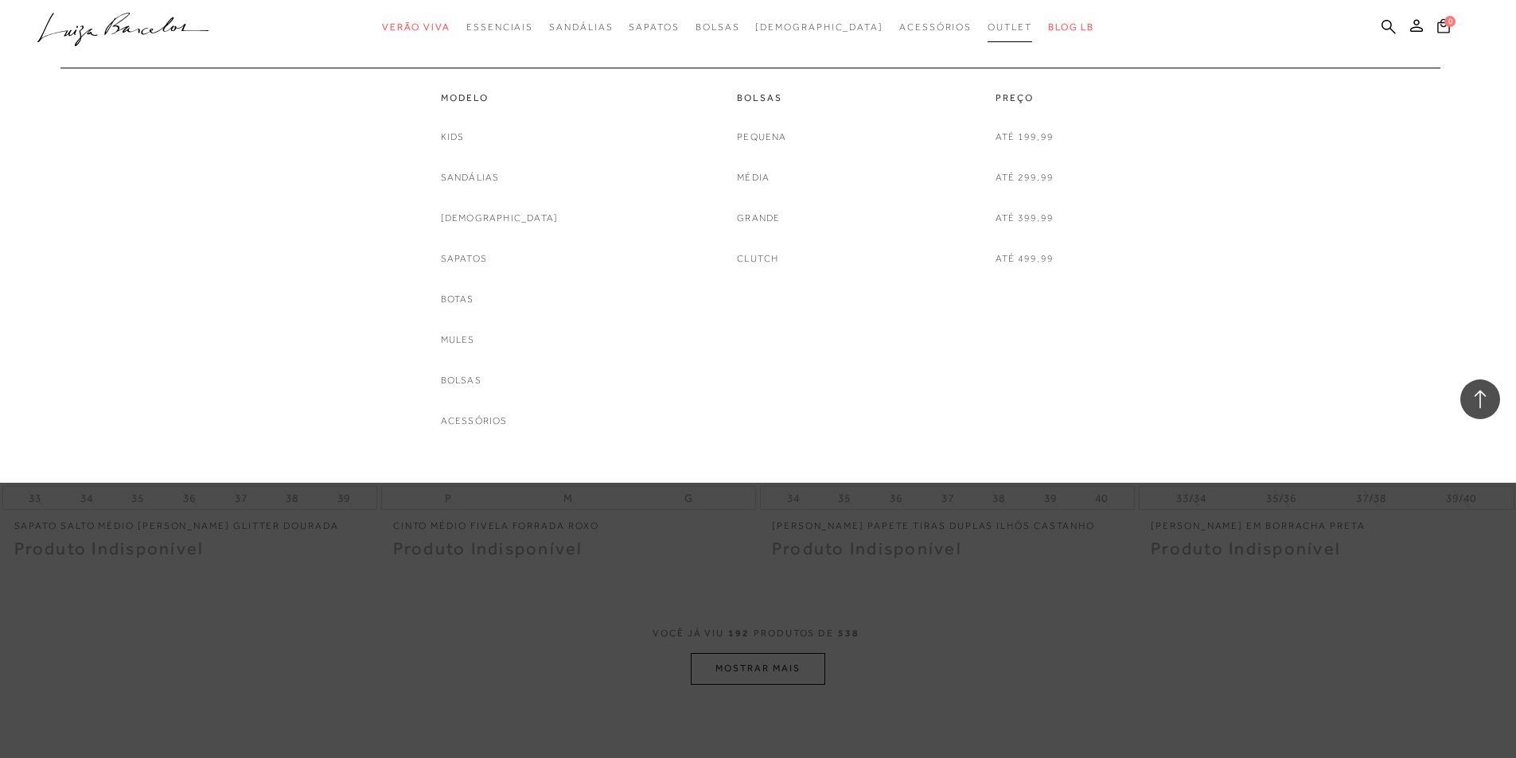
click at [988, 30] on span "Outlet" at bounding box center [1010, 26] width 45 height 11
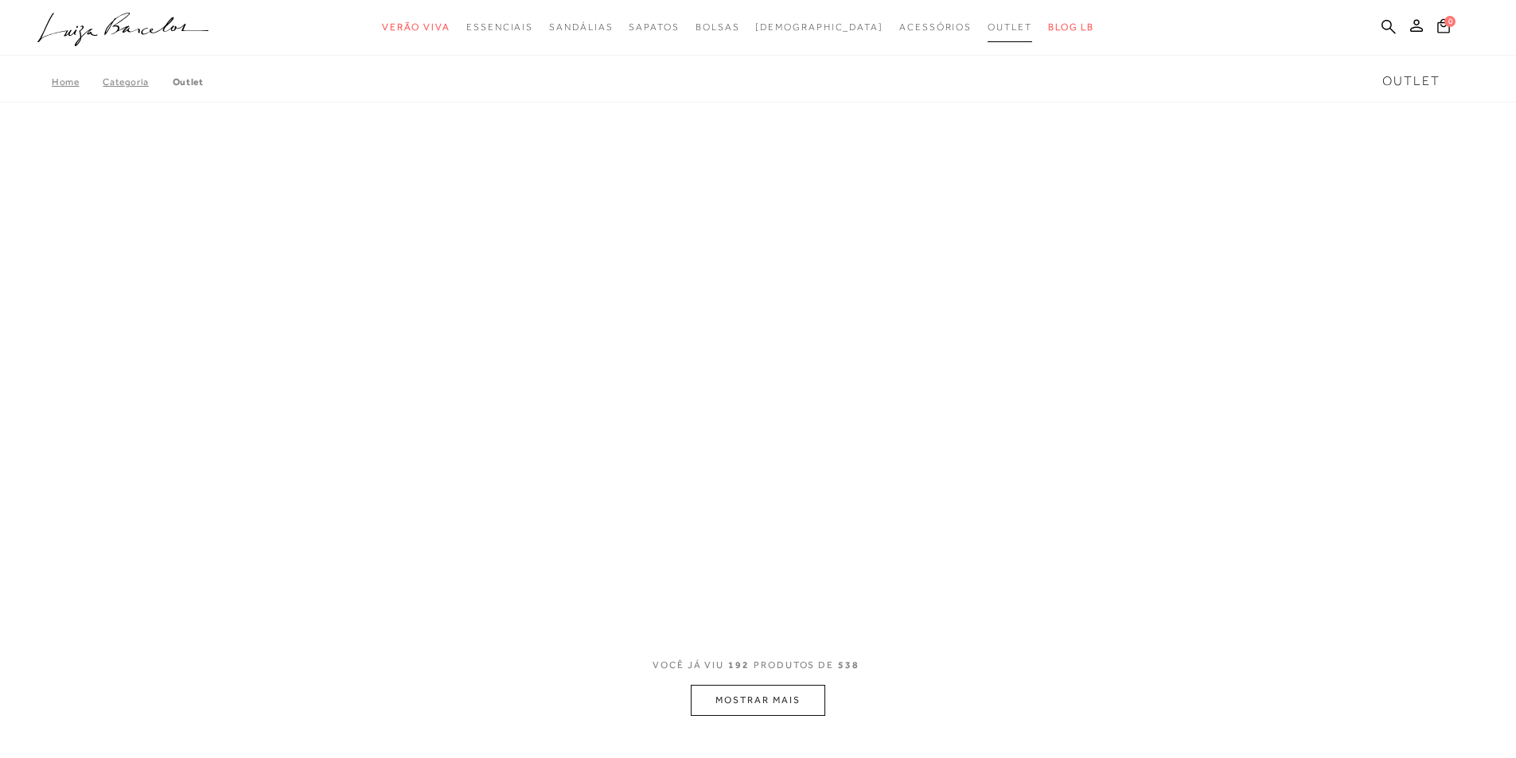
click at [988, 31] on span "Outlet" at bounding box center [1010, 26] width 45 height 11
click at [1048, 27] on span "BLOG LB" at bounding box center [1071, 26] width 46 height 11
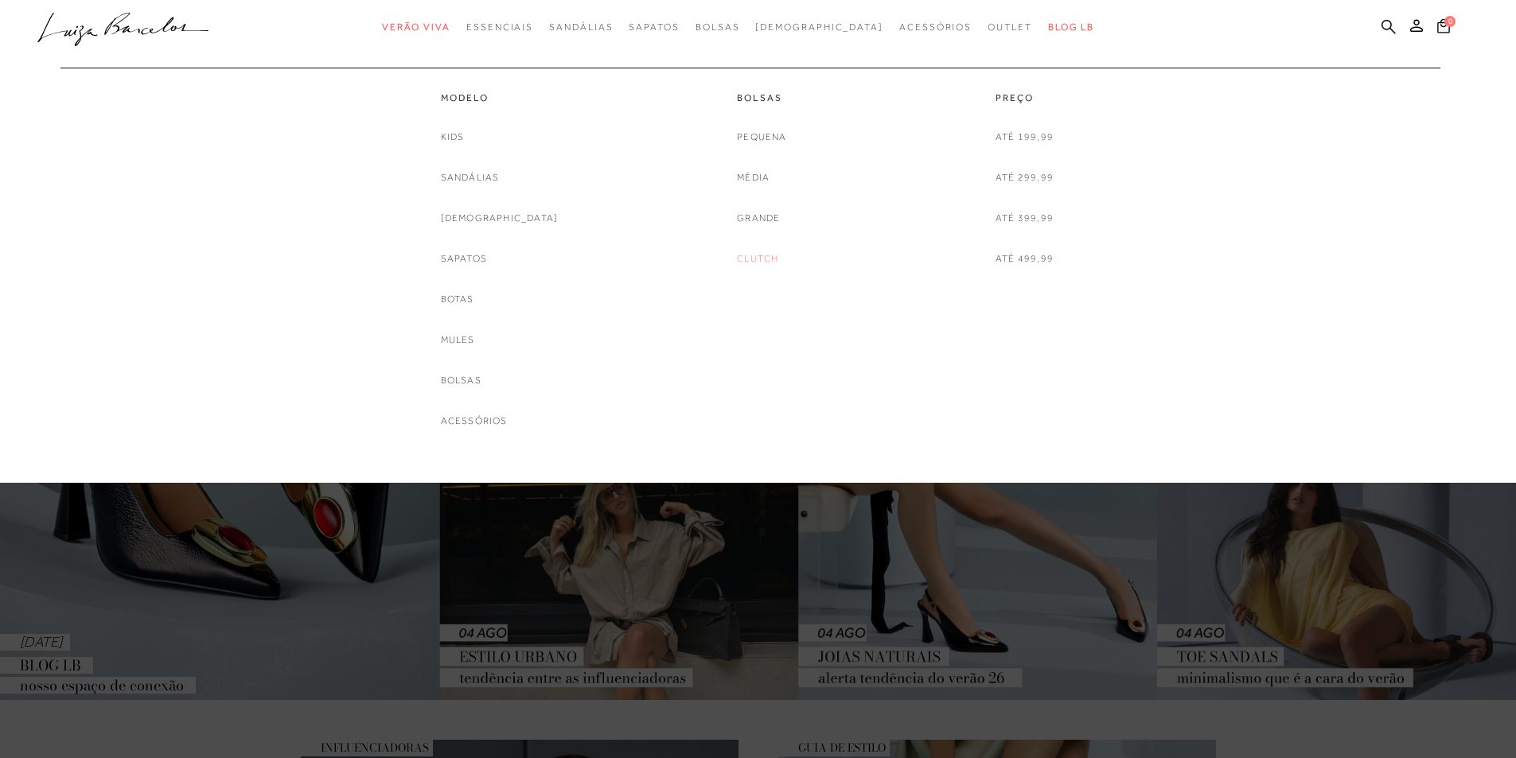
click at [769, 259] on link "Clutch" at bounding box center [757, 259] width 41 height 17
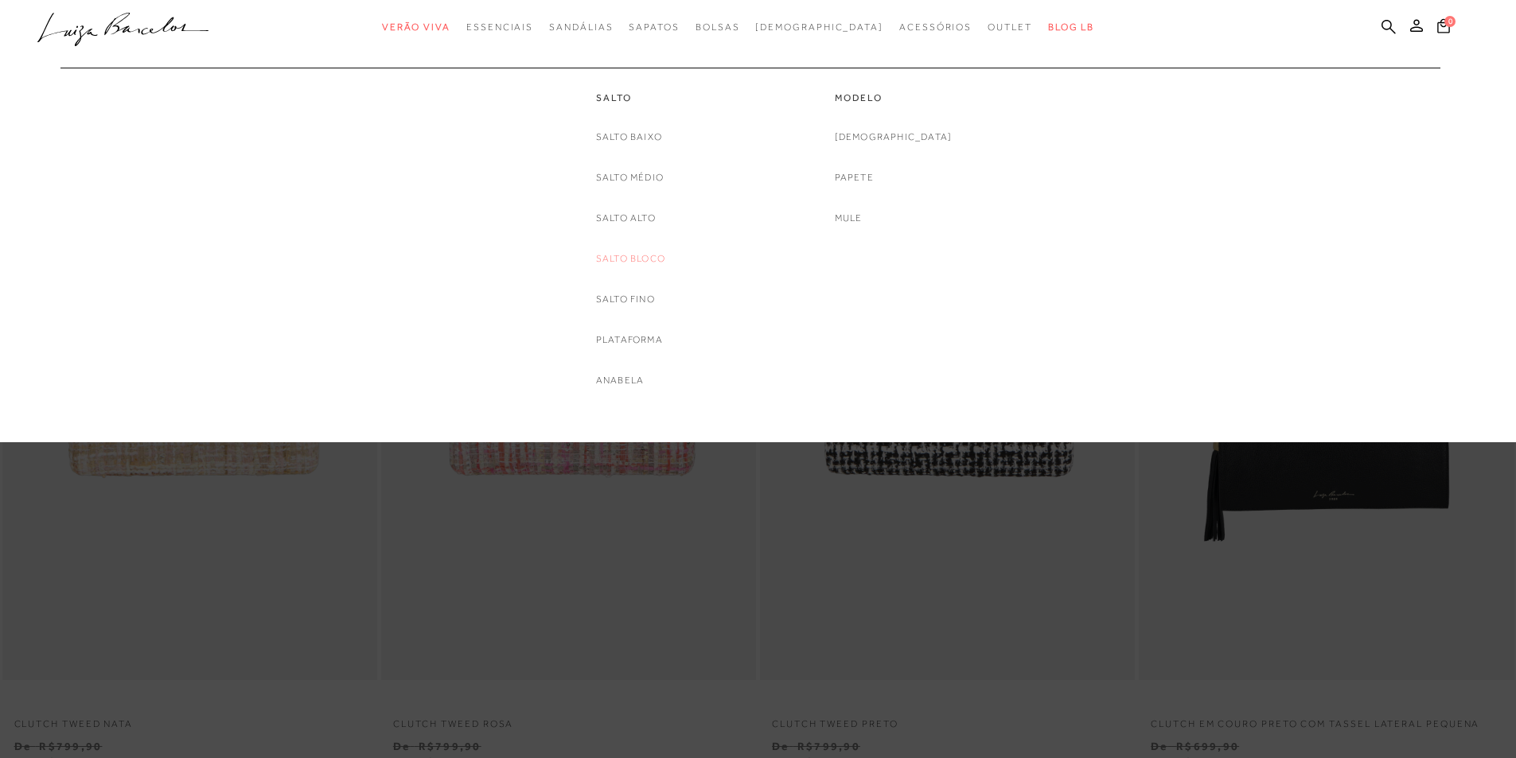
click at [622, 253] on link "Salto Bloco" at bounding box center [630, 259] width 69 height 17
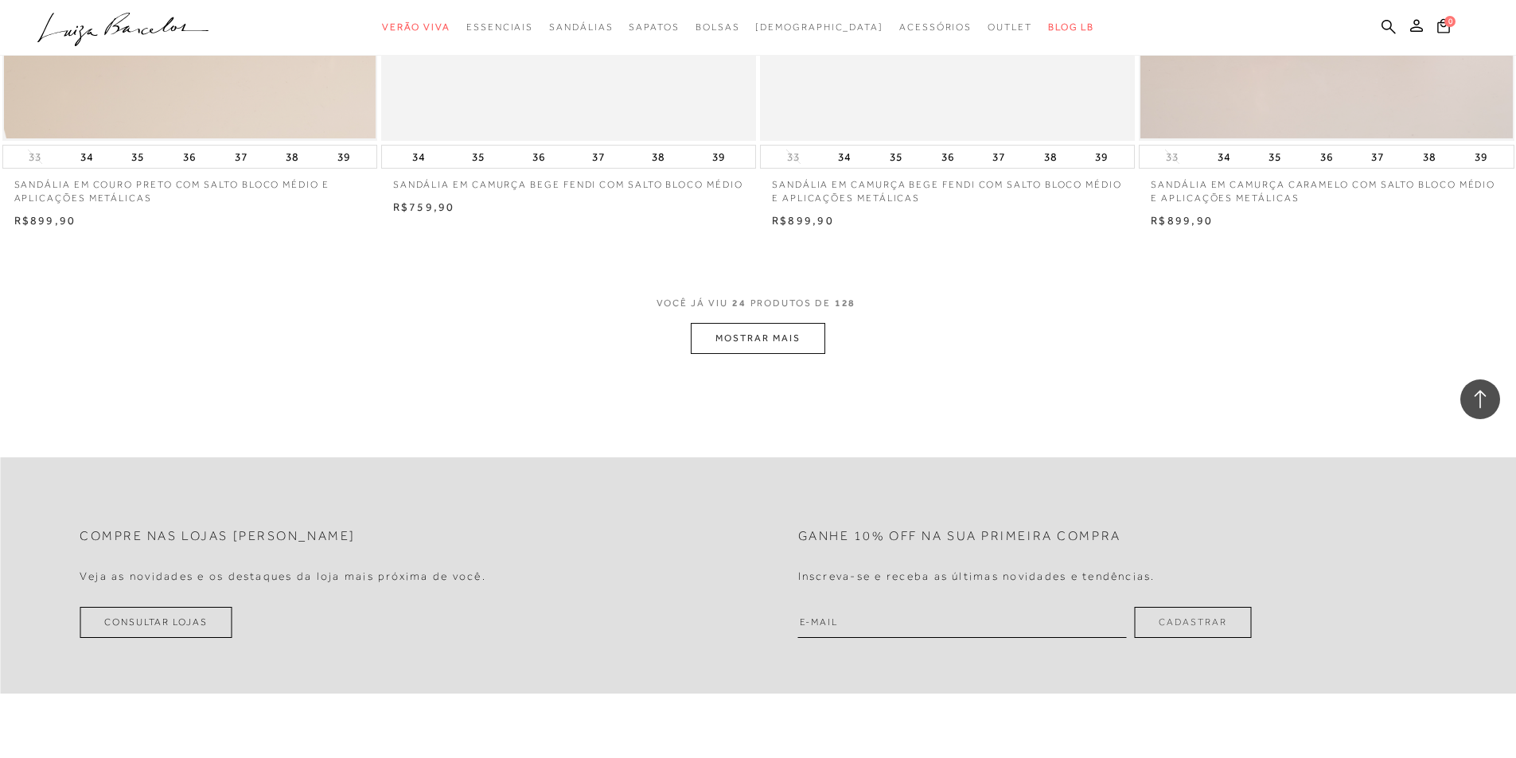
scroll to position [3899, 0]
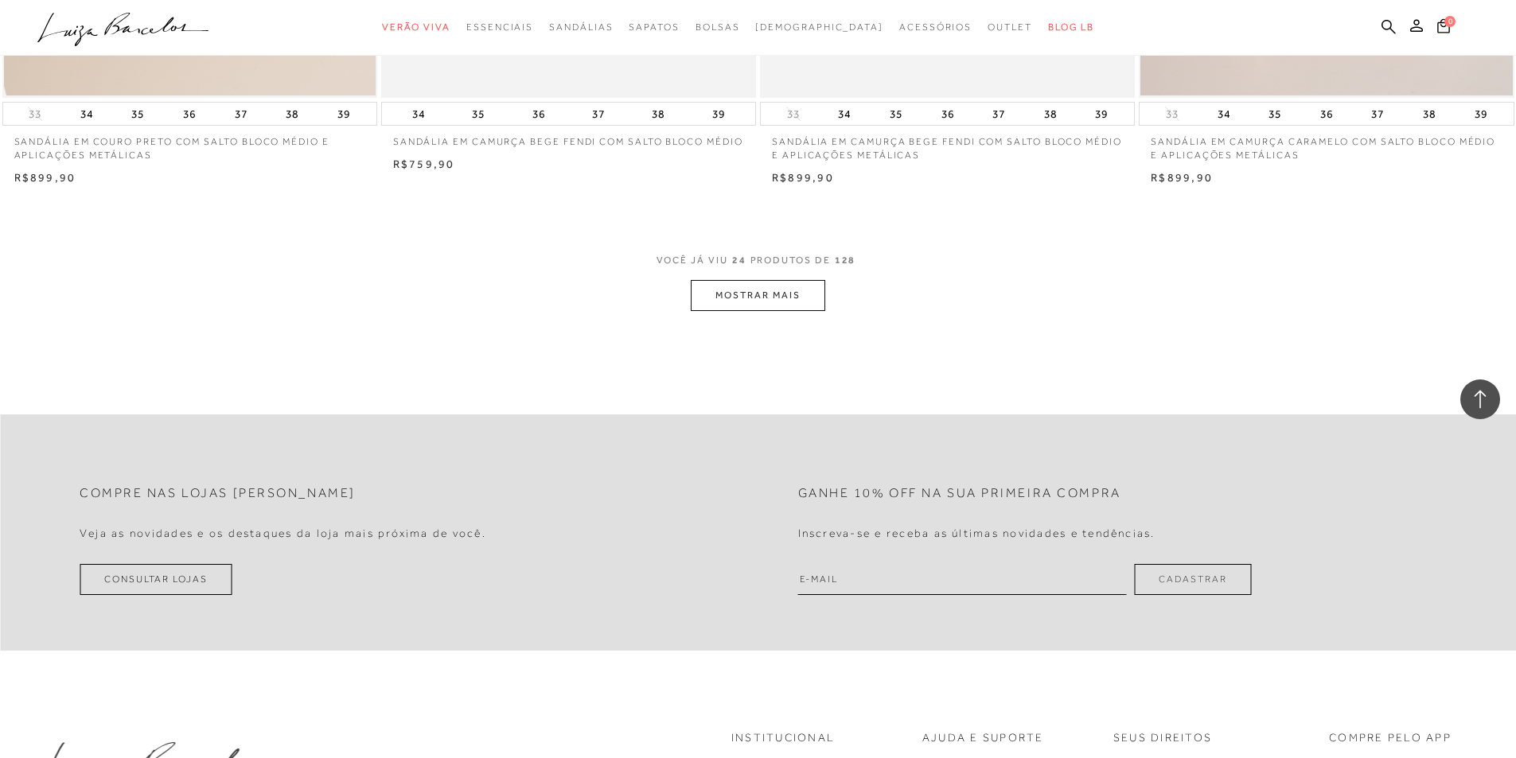
click at [741, 305] on button "MOSTRAR MAIS" at bounding box center [758, 295] width 134 height 31
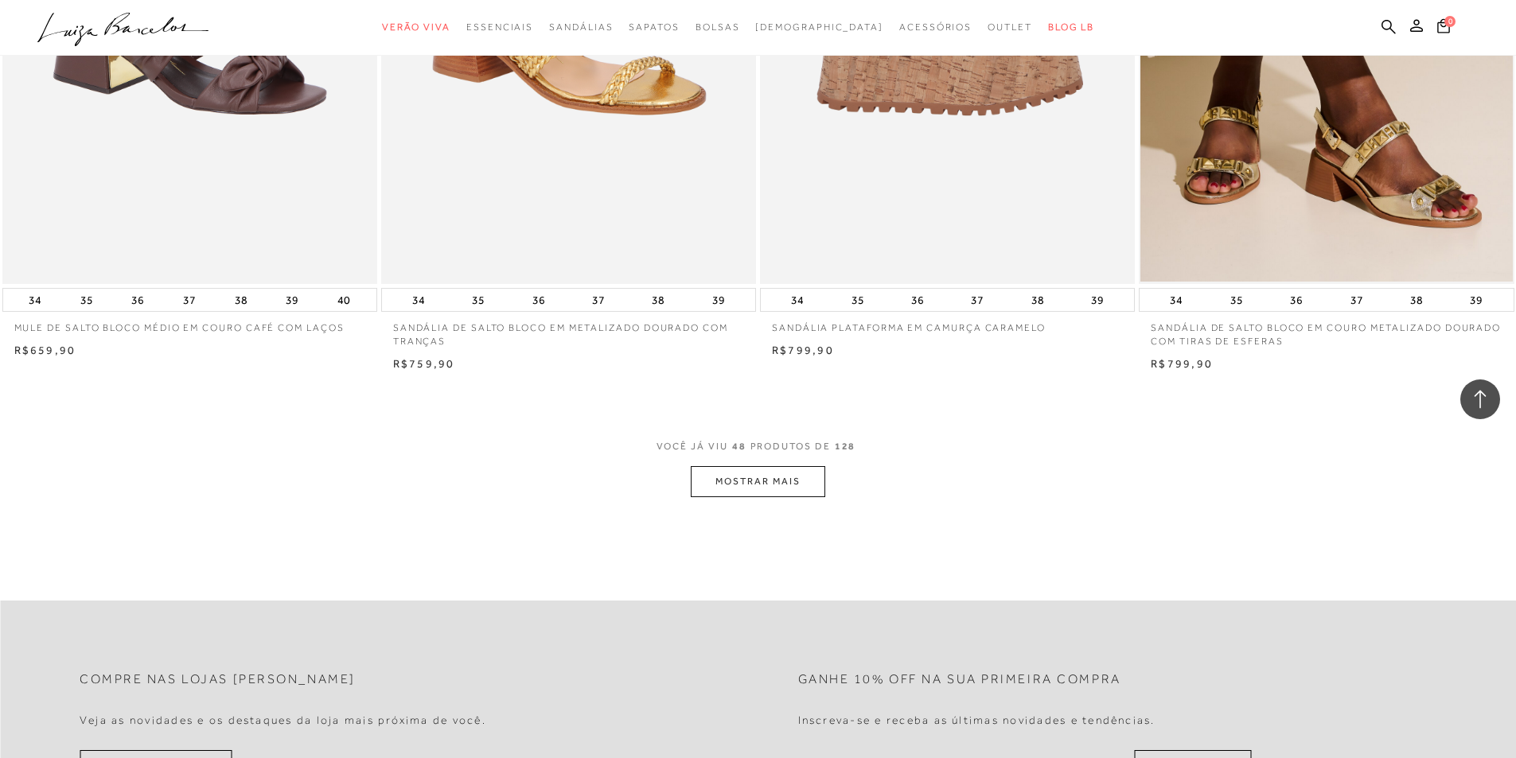
scroll to position [7719, 0]
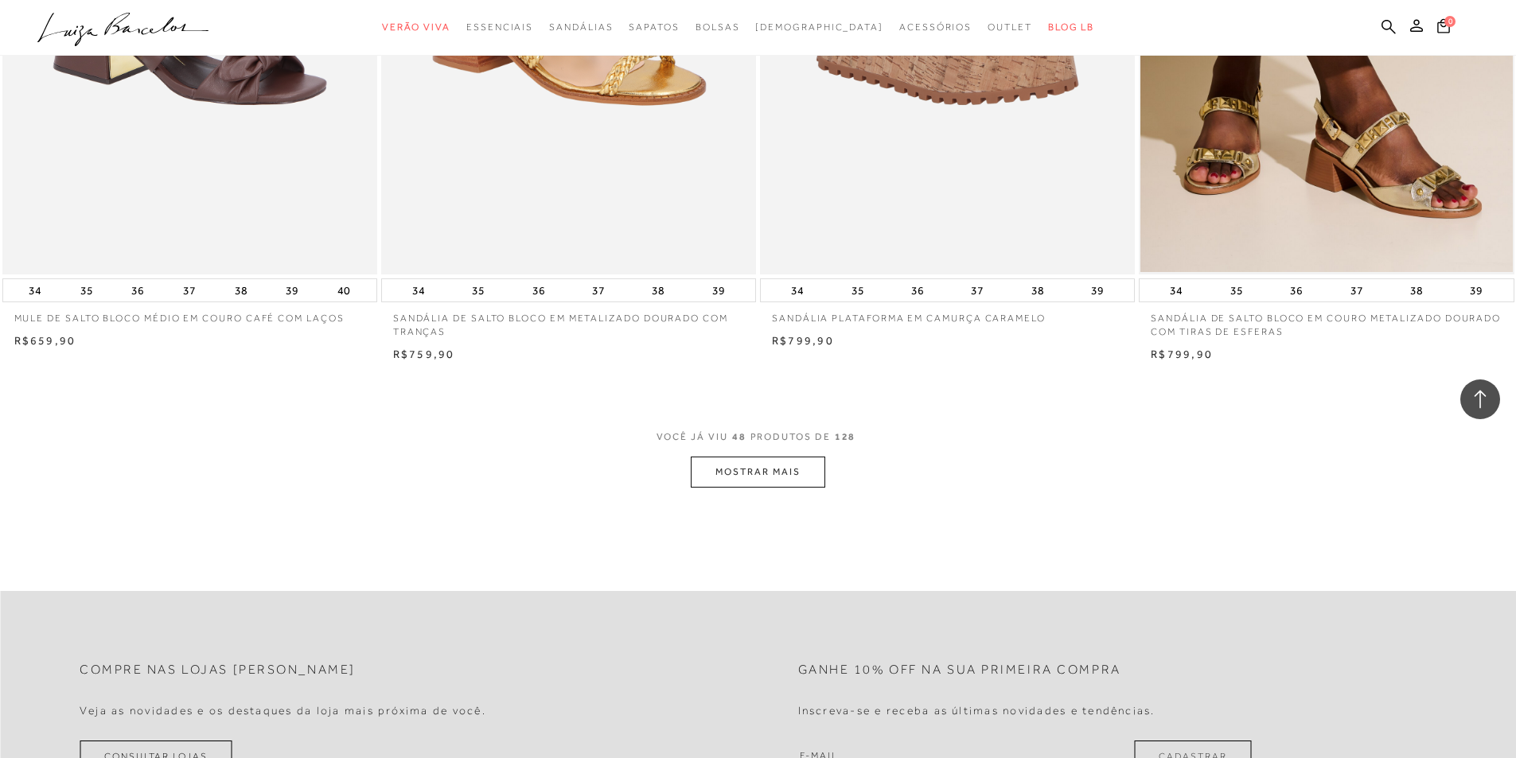
click at [793, 476] on button "MOSTRAR MAIS" at bounding box center [758, 472] width 134 height 31
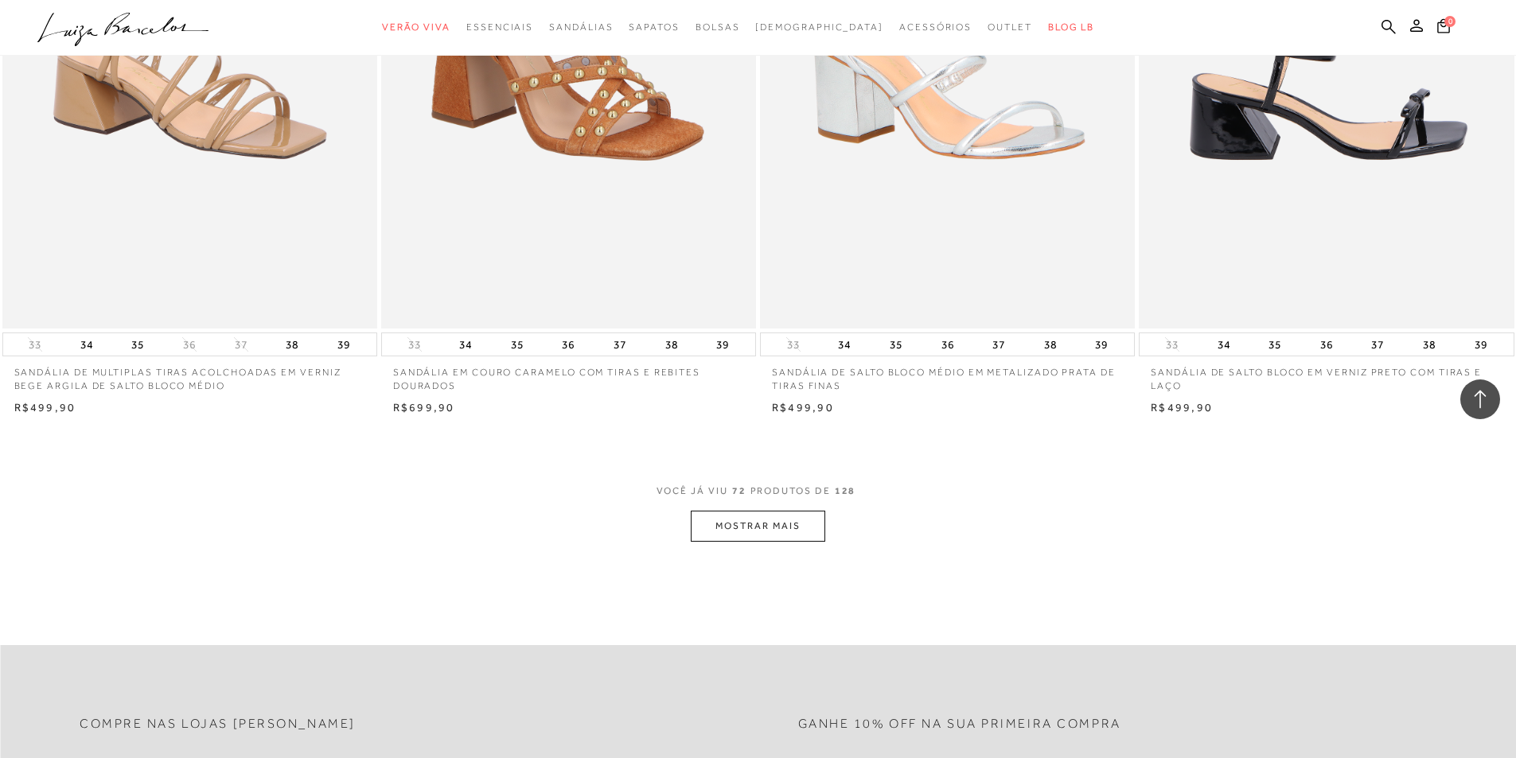
scroll to position [11857, 0]
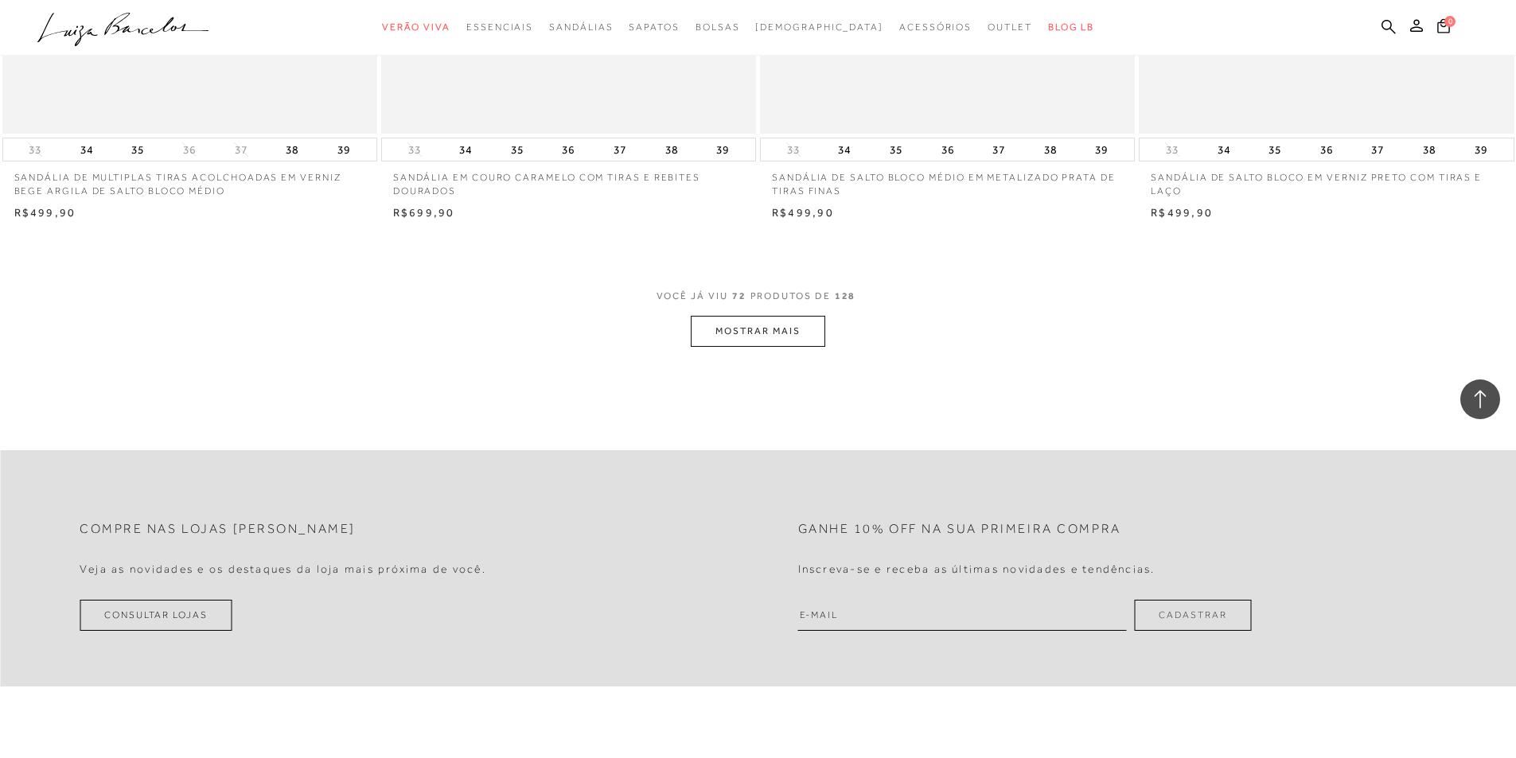
click at [770, 338] on button "MOSTRAR MAIS" at bounding box center [758, 331] width 134 height 31
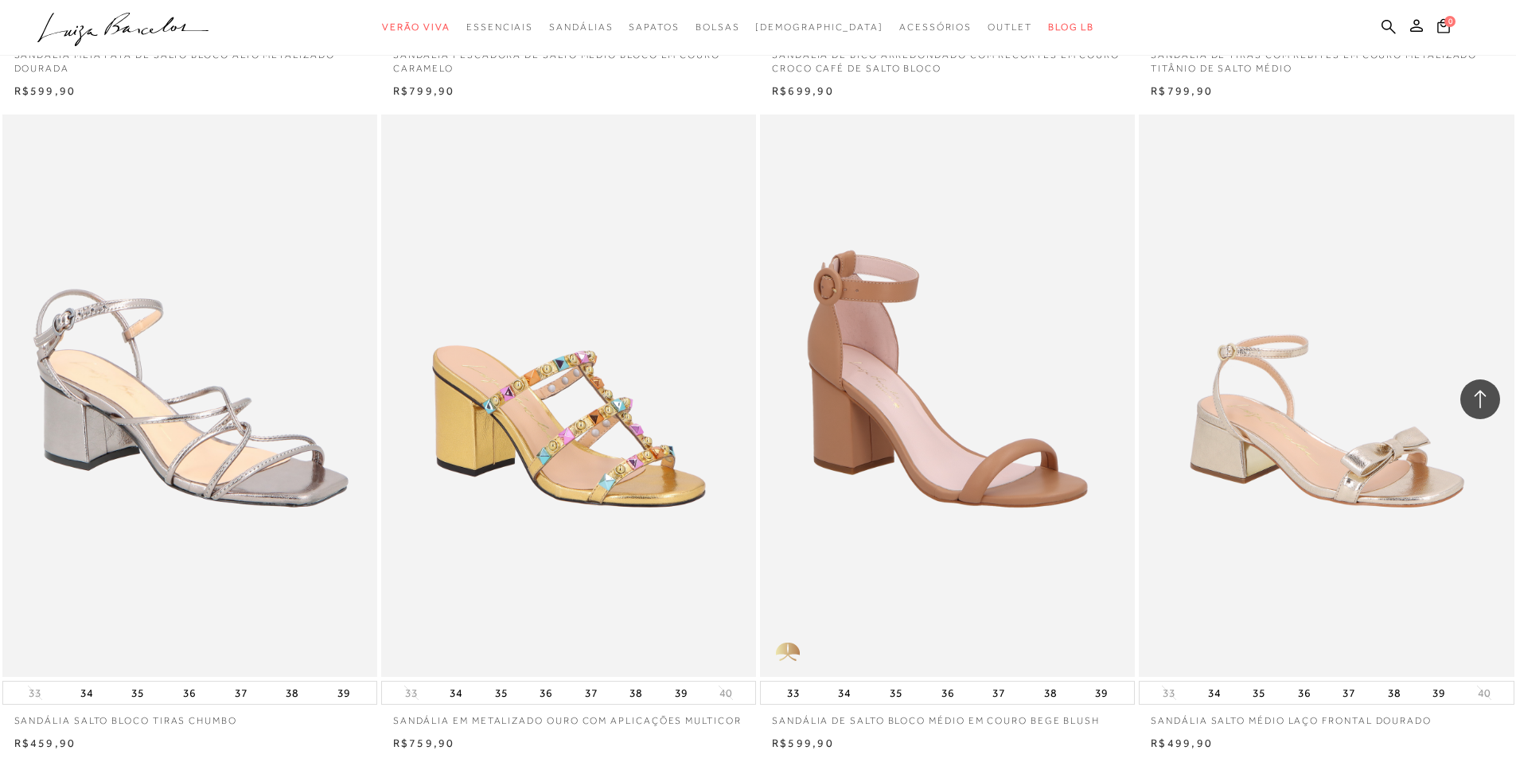
scroll to position [14563, 0]
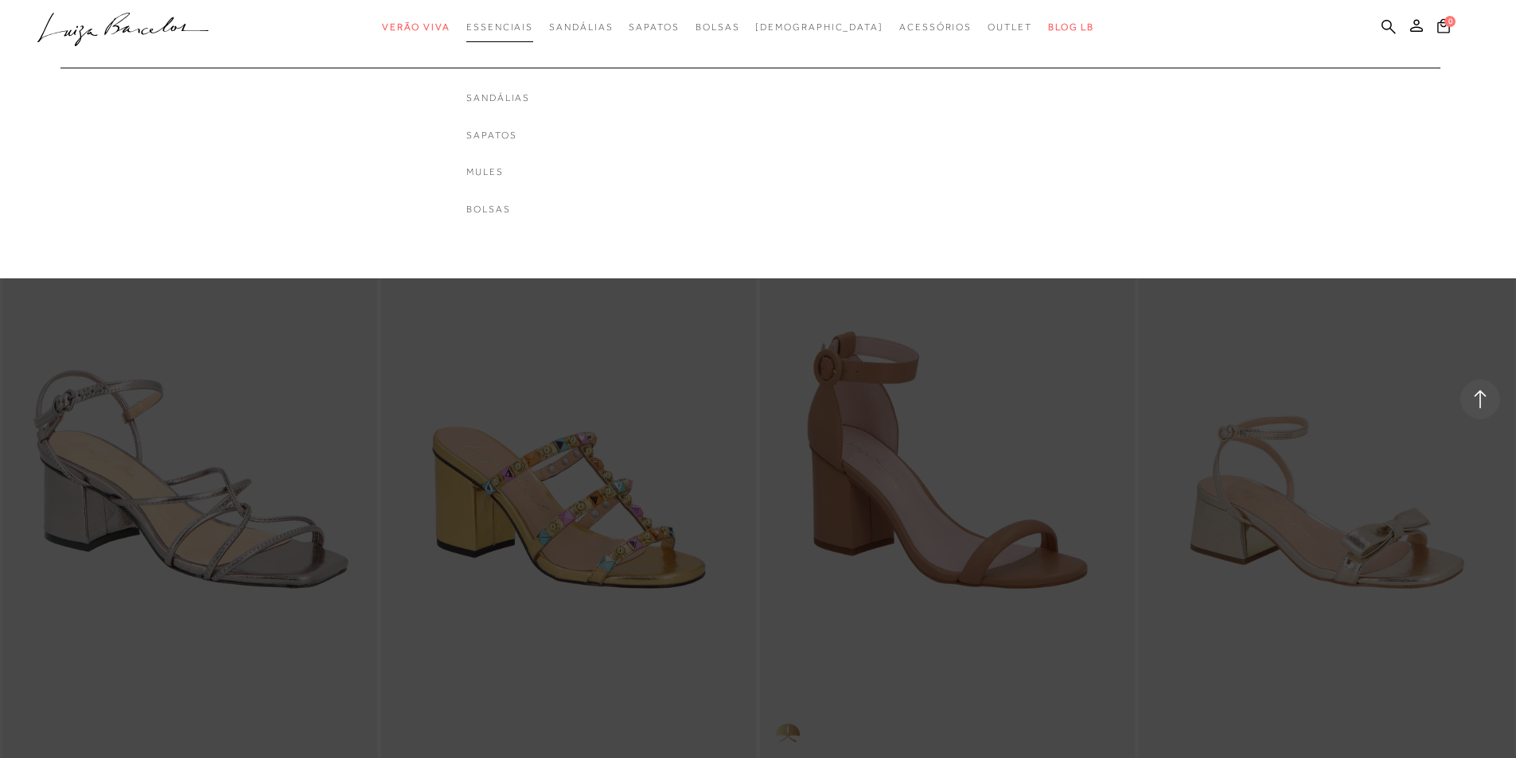
click at [522, 29] on span "Essenciais" at bounding box center [499, 26] width 67 height 11
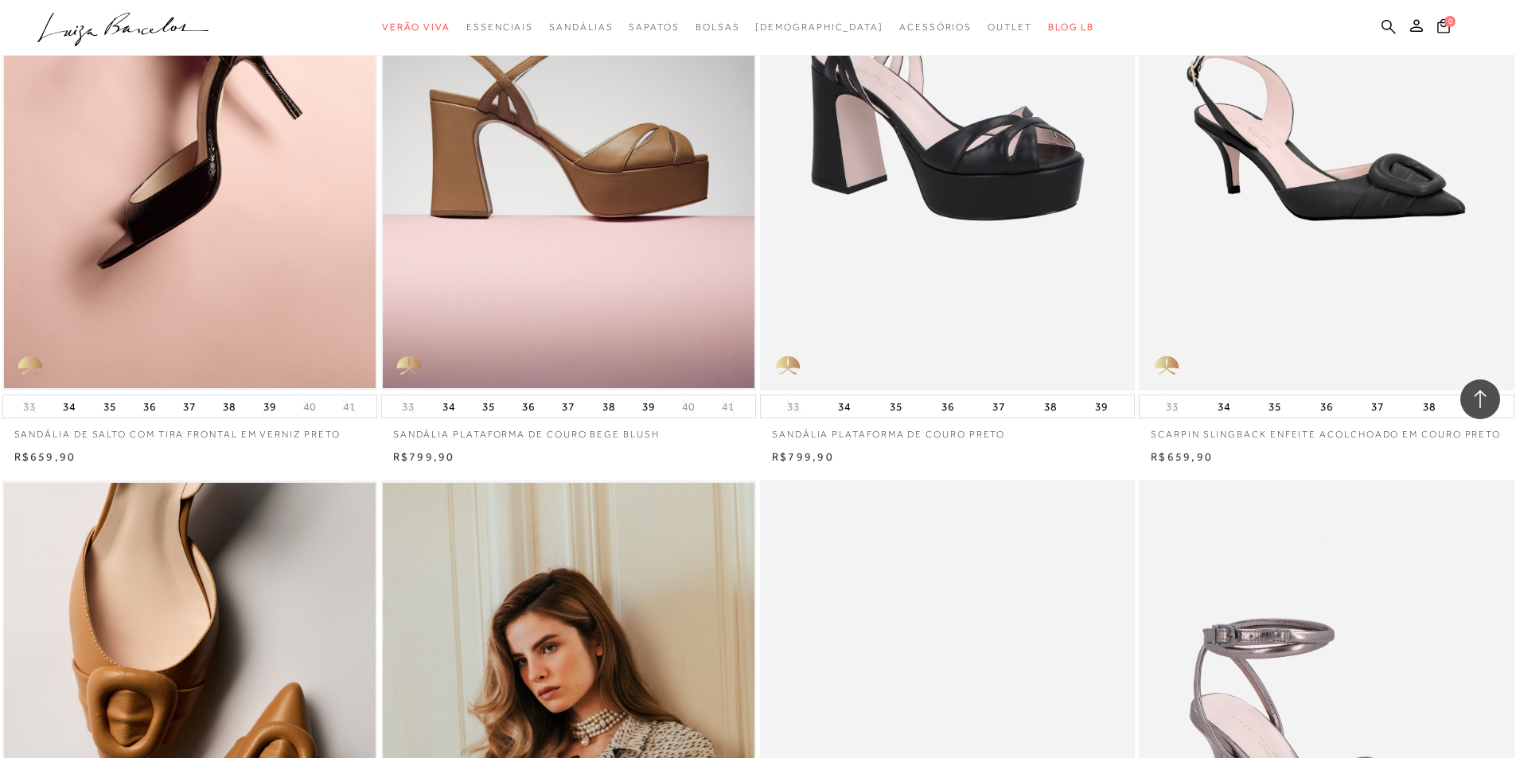
scroll to position [2944, 0]
